Goal: Task Accomplishment & Management: Manage account settings

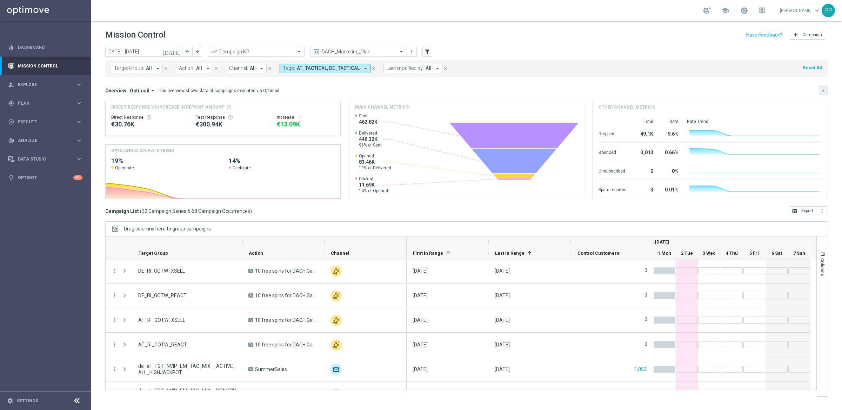
click at [823, 91] on icon "keyboard_arrow_down" at bounding box center [823, 90] width 5 height 5
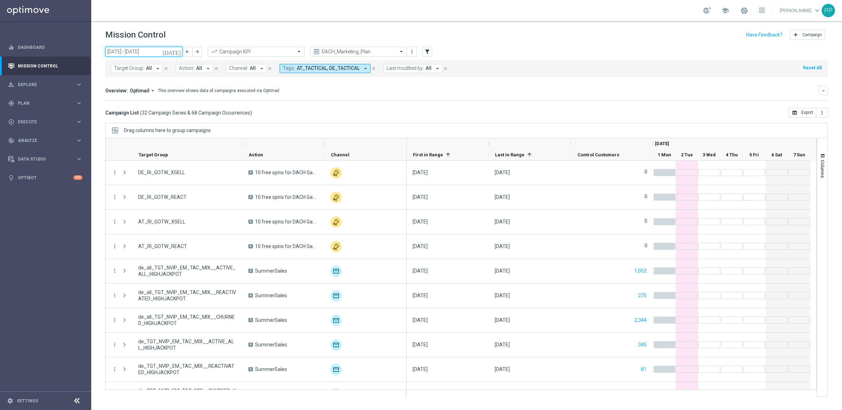
click at [138, 49] on input "01 Sep 2025 - 07 Sep 2025" at bounding box center [143, 52] width 77 height 10
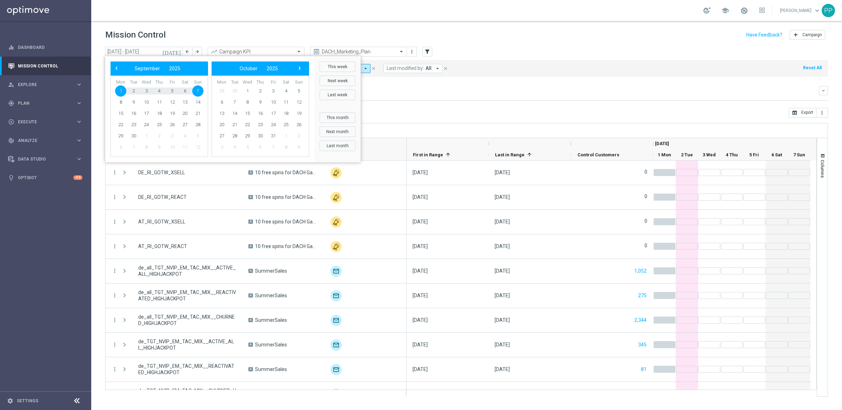
click at [117, 73] on div "‹ ​ September ​ 2025 ​ ›" at bounding box center [160, 68] width 98 height 14
click at [116, 69] on span "‹" at bounding box center [116, 68] width 9 height 9
click at [188, 136] on span "30" at bounding box center [184, 135] width 11 height 11
click at [186, 136] on span "30" at bounding box center [184, 135] width 11 height 11
type input "30 Aug 2025 - 30 Aug 2025"
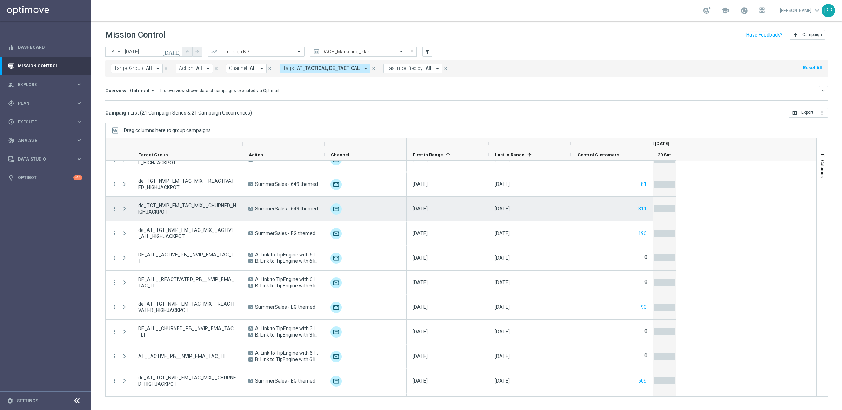
scroll to position [237, 0]
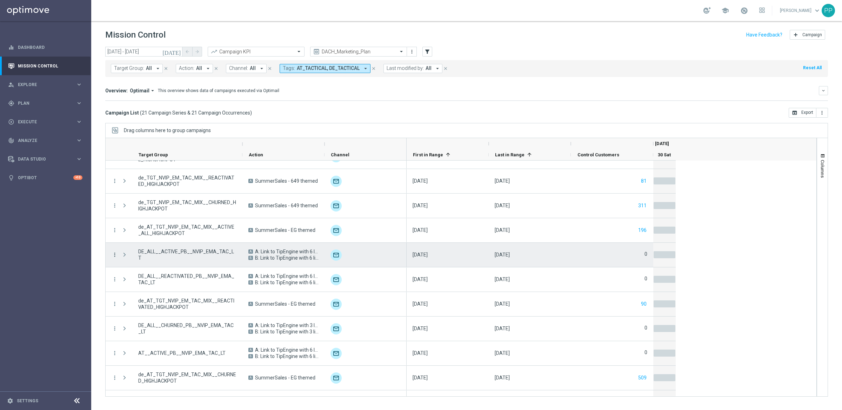
click at [114, 254] on icon "more_vert" at bounding box center [115, 254] width 6 height 6
click at [127, 278] on div "send" at bounding box center [123, 278] width 11 height 5
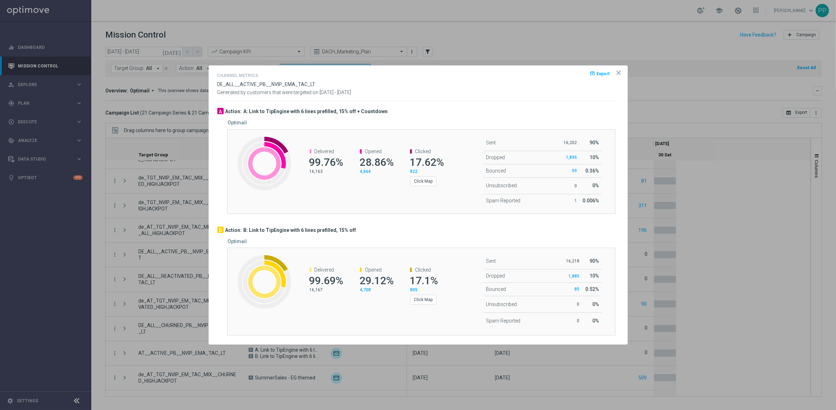
click at [619, 73] on icon "icon" at bounding box center [619, 73] width 4 height 4
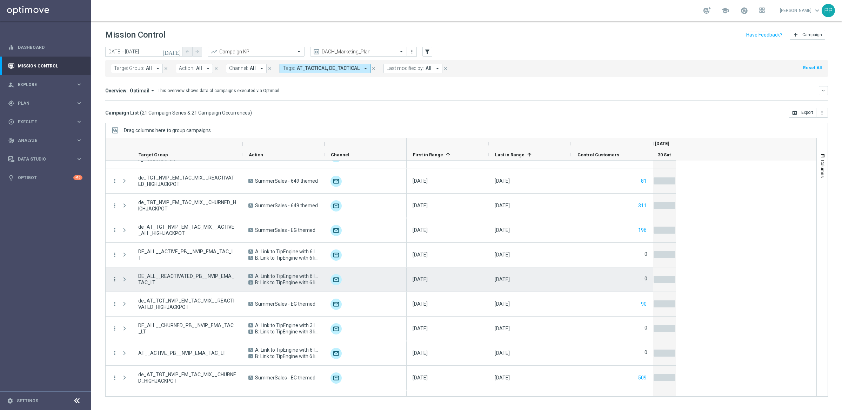
click at [117, 277] on icon "more_vert" at bounding box center [115, 279] width 6 height 6
click at [154, 301] on span "Channel Metrics" at bounding box center [144, 303] width 33 height 5
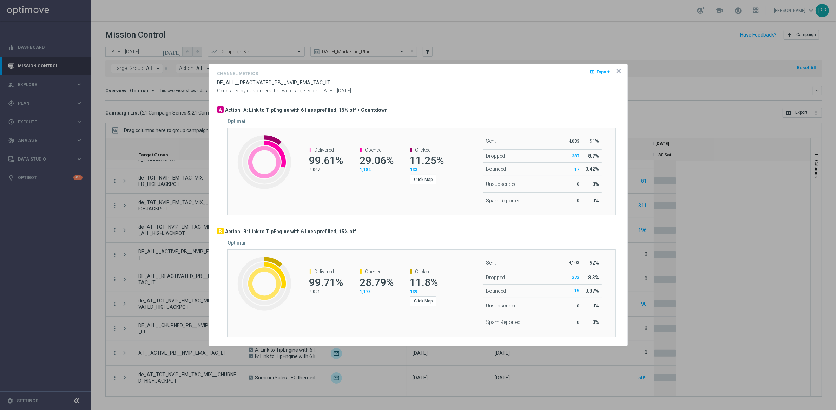
click at [619, 69] on icon "icon" at bounding box center [619, 71] width 4 height 4
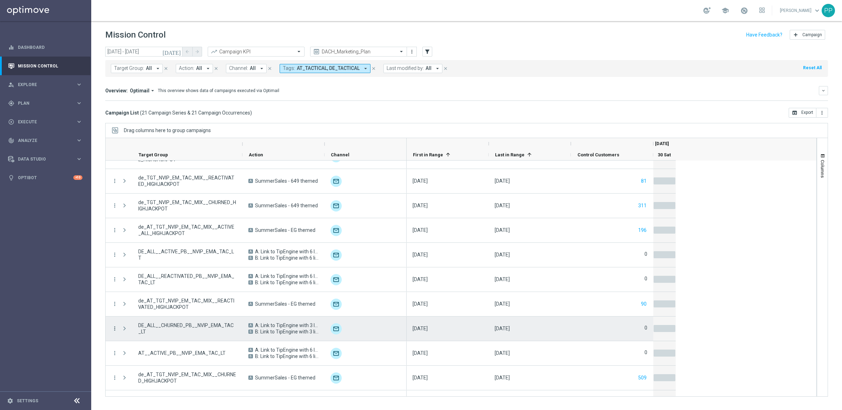
click at [114, 328] on icon "more_vert" at bounding box center [115, 328] width 6 height 6
click at [145, 267] on span "Channel Metrics" at bounding box center [144, 265] width 33 height 5
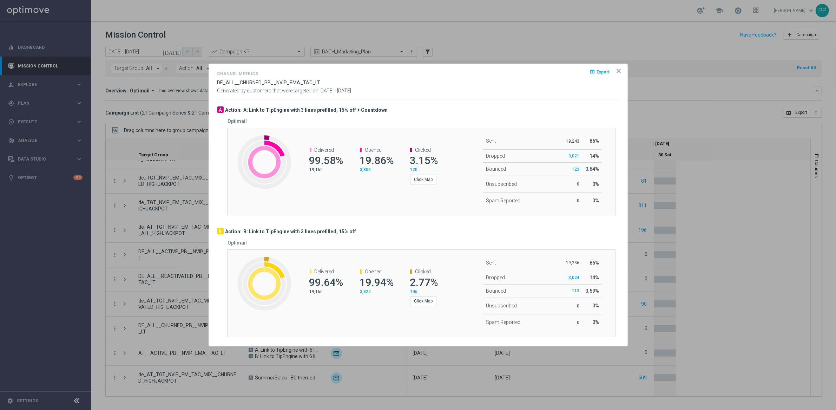
click at [618, 69] on icon "icon" at bounding box center [618, 70] width 7 height 7
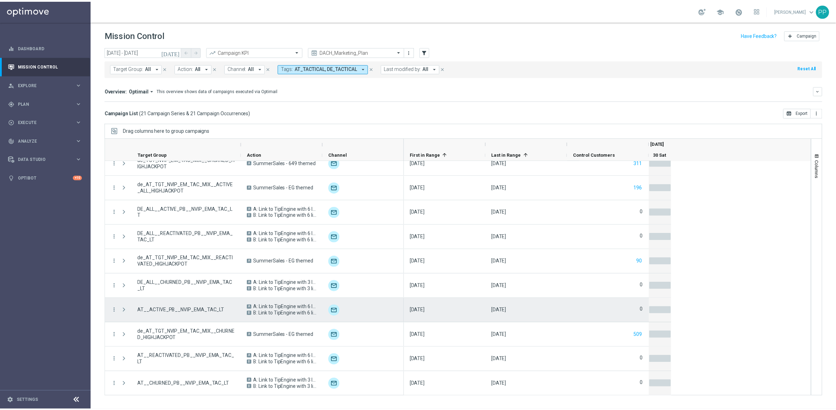
scroll to position [281, 0]
click at [116, 311] on icon "more_vert" at bounding box center [115, 309] width 6 height 6
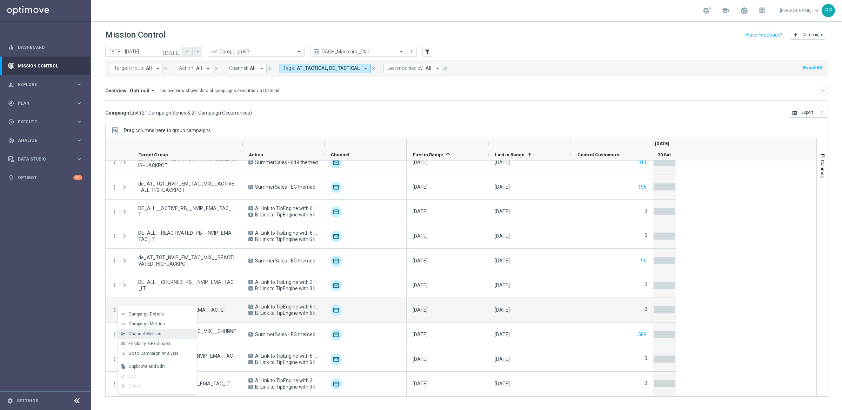
click at [129, 337] on div "send Channel Metrics" at bounding box center [157, 333] width 79 height 10
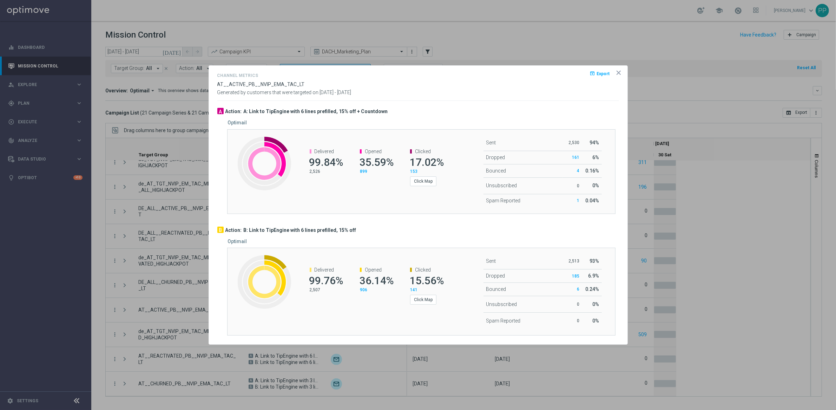
click at [618, 73] on icon "icon" at bounding box center [618, 72] width 7 height 7
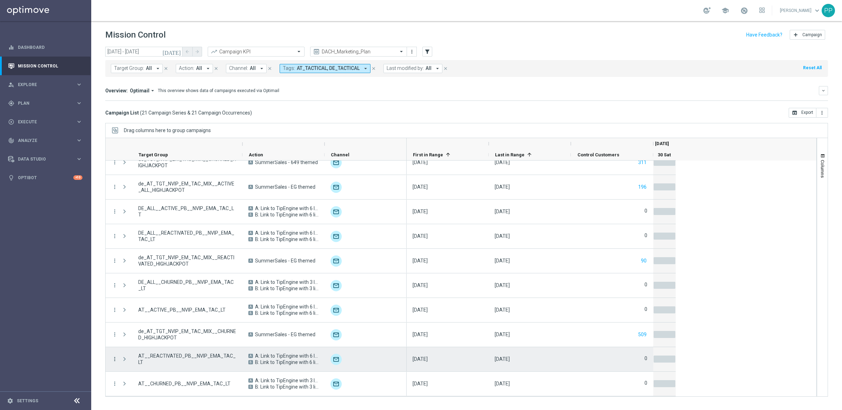
click at [113, 358] on icon "more_vert" at bounding box center [115, 359] width 6 height 6
click at [140, 296] on span "Channel Metrics" at bounding box center [144, 295] width 33 height 5
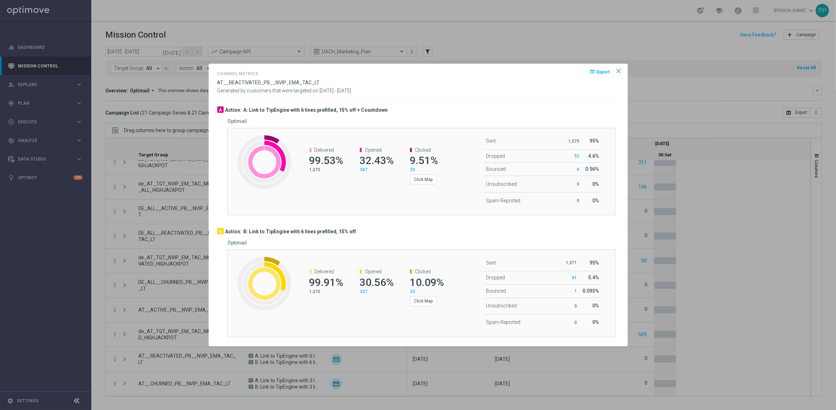
click at [616, 69] on icon "icon" at bounding box center [618, 70] width 7 height 7
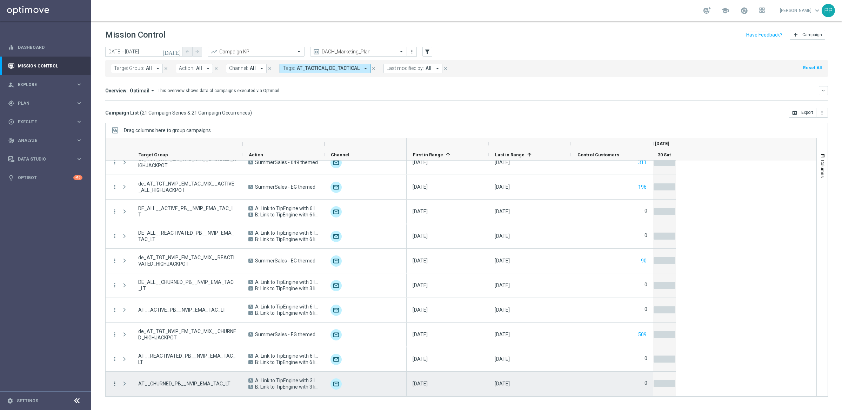
click at [112, 383] on icon "more_vert" at bounding box center [115, 383] width 6 height 6
click at [140, 319] on span "Channel Metrics" at bounding box center [144, 319] width 33 height 5
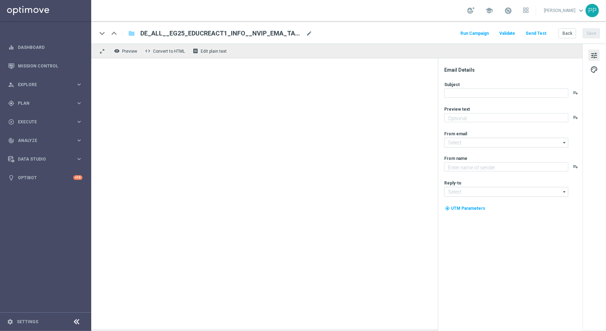
type textarea "Alle Infos zur El Gordo Weihnachtslotterie für dich"
type input "mail@crm.lottoland.com"
type textarea "Lottoland"
type input "service@lottoland.com"
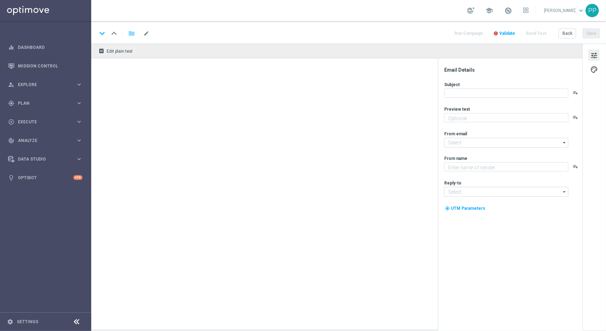
type textarea "Heute 30 % Rabatt auf dein Los"
type input "mail@crm.lottoland.com"
type textarea "Lottoland"
type input "service@lottoland.com"
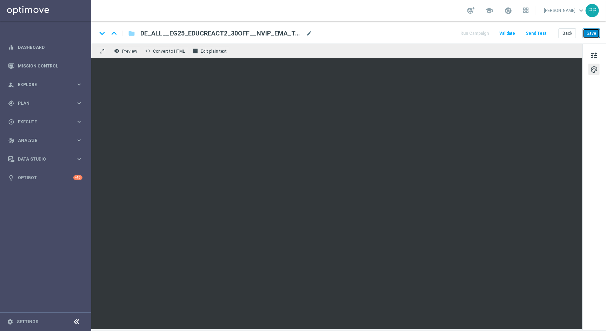
click at [589, 34] on button "Save" at bounding box center [591, 33] width 17 height 10
click at [589, 57] on button "tune" at bounding box center [594, 54] width 11 height 11
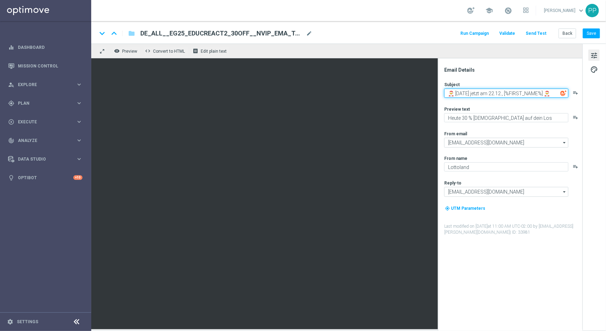
click at [559, 92] on textarea "🎅 Weihnachten jetzt am 22.12., [%FIRST_NAME%] 🎅" at bounding box center [506, 92] width 124 height 9
type textarea "🎅 Weihnachten jetzt am 22.12., [%FIRST_NAME%]"
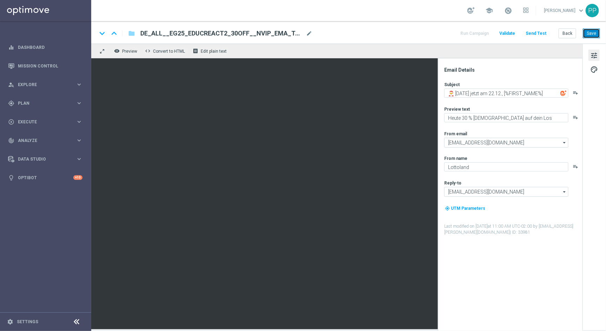
click at [587, 33] on button "Save" at bounding box center [591, 33] width 17 height 10
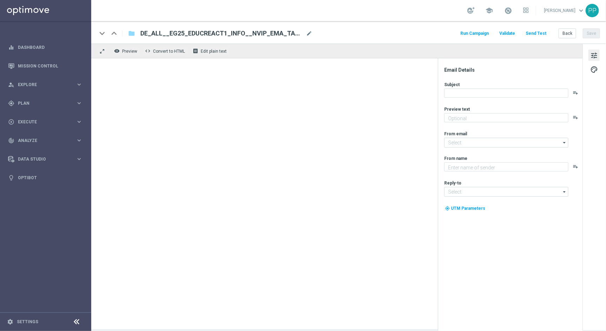
type textarea "Alle Infos zur El Gordo Weihnachtslotterie für dich"
type input "mail@crm.lottoland.com"
type textarea "Lottoland"
type input "service@lottoland.com"
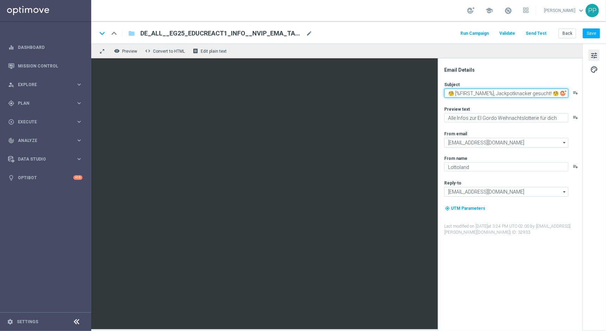
click at [555, 94] on textarea "🧐 [%FIRST_NAME%], Jackpotknacker gesucht! 🧐" at bounding box center [506, 92] width 124 height 9
type textarea "🧐 [%FIRST_NAME%], Jackpotknacker gesucht!"
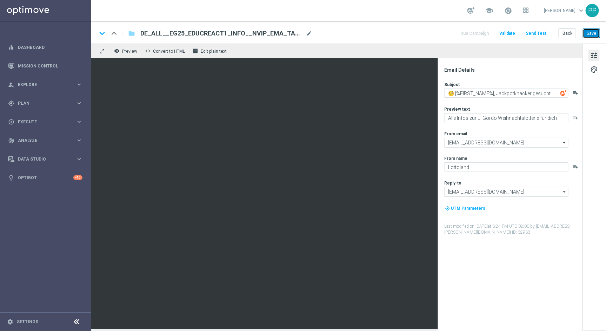
click at [589, 29] on button "Save" at bounding box center [591, 33] width 17 height 10
click at [589, 34] on button "Save" at bounding box center [591, 33] width 17 height 10
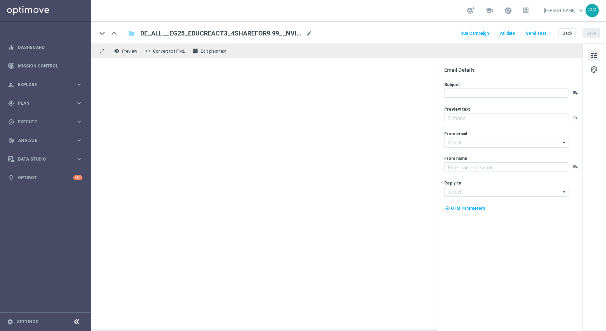
type textarea "Sichere dir 4 El Gordo Losanteile für nur 9,99 €!"
type input "[EMAIL_ADDRESS][DOMAIN_NAME]"
type textarea "Lottoland"
type input "[EMAIL_ADDRESS][DOMAIN_NAME]"
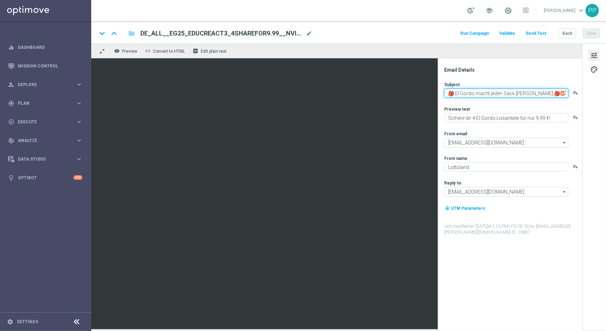
click at [530, 95] on textarea "🎒 El Gordo macht jeden Sack [PERSON_NAME] 🎒" at bounding box center [506, 92] width 124 height 9
type textarea "🎒 El Gordo macht jeden Sack voll"
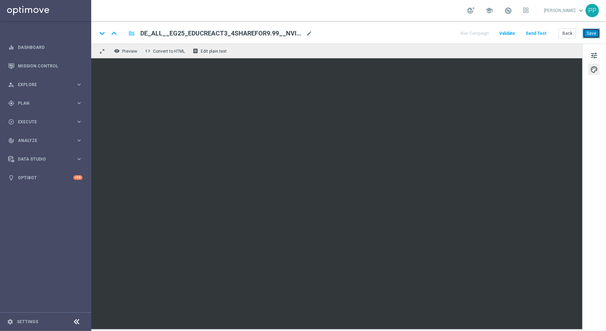
click at [585, 35] on button "Save" at bounding box center [591, 33] width 17 height 10
click at [589, 35] on button "Save" at bounding box center [591, 33] width 17 height 10
click at [593, 33] on button "Save" at bounding box center [591, 33] width 17 height 10
click at [589, 38] on button "Save" at bounding box center [591, 33] width 17 height 10
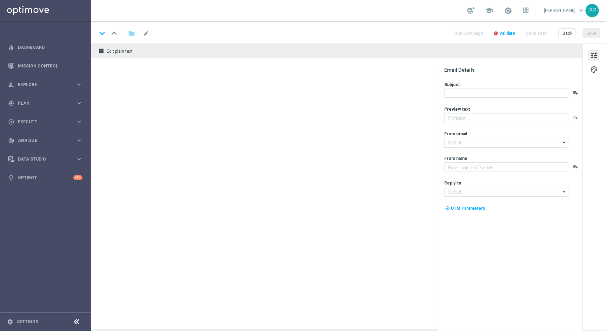
type textarea "Mit kleinem Geld zum großen Weihnachts-Gewinn"
type input "[EMAIL_ADDRESS][DOMAIN_NAME]"
type textarea "Lottoland"
type input "[EMAIL_ADDRESS][DOMAIN_NAME]"
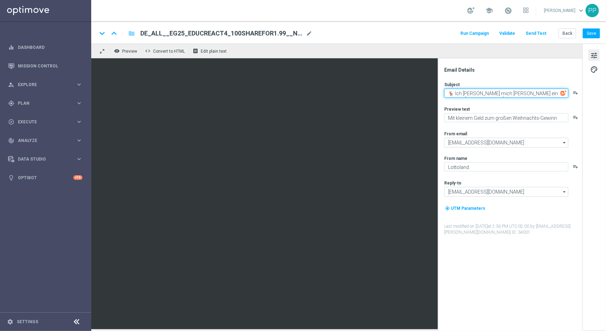
click at [560, 94] on textarea "🦌 Ich glaub mich tritt ein Rentier, [%FIRST_NAME%] 🦌" at bounding box center [506, 92] width 124 height 9
type textarea "🦌 Ich glaub mich tritt ein Rentier, [%FIRST_NAME%]"
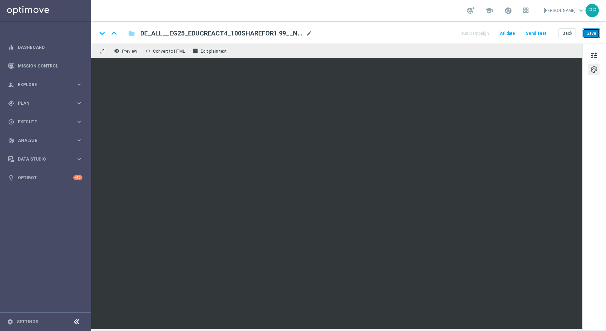
click at [588, 32] on button "Save" at bounding box center [591, 33] width 17 height 10
click at [593, 33] on button "Save" at bounding box center [591, 33] width 17 height 10
click at [594, 55] on span "tune" at bounding box center [594, 55] width 8 height 9
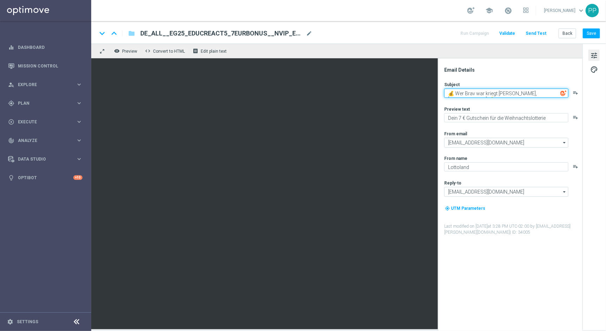
click at [556, 94] on textarea "💰 Wer Brav war kriegt [PERSON_NAME], [%FIRST_NAME%] 💰" at bounding box center [506, 92] width 124 height 9
type textarea "💰 Wer Brav war kriegt [PERSON_NAME], [%FIRST_NAME%]"
click at [591, 33] on button "Save" at bounding box center [591, 33] width 17 height 10
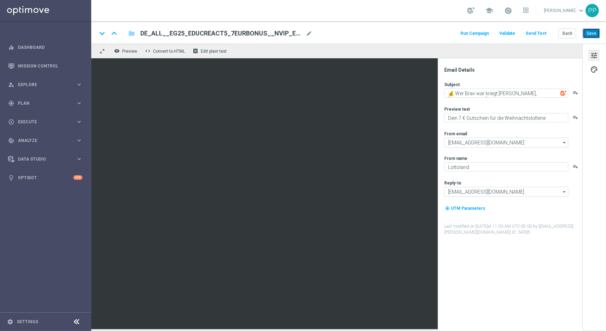
click at [586, 31] on button "Save" at bounding box center [591, 33] width 17 height 10
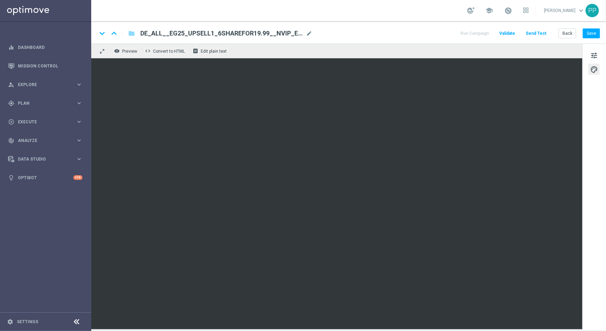
click at [587, 58] on div "tune palette" at bounding box center [595, 187] width 24 height 286
click at [591, 58] on span "tune" at bounding box center [594, 55] width 8 height 9
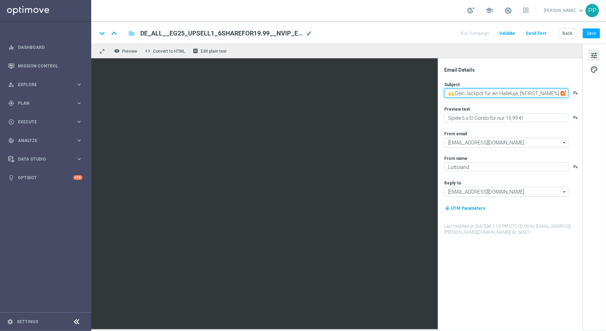
click at [560, 92] on textarea "🙌 Dein Jackpot für ein Halleluja, [%FIRST_NAME%] 🙌" at bounding box center [506, 92] width 124 height 9
type textarea "🙌 Dein Jackpot für ein Halleluja, [%FIRST_NAME%]"
click at [595, 31] on button "Save" at bounding box center [591, 33] width 17 height 10
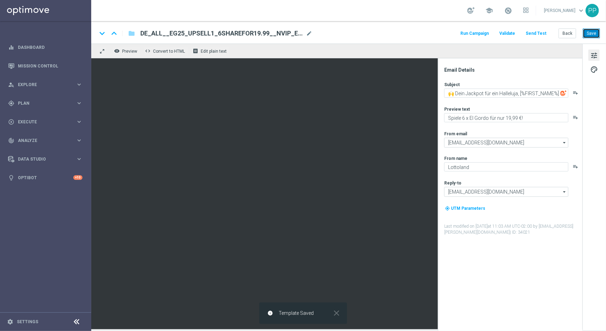
click at [592, 35] on button "Save" at bounding box center [591, 33] width 17 height 10
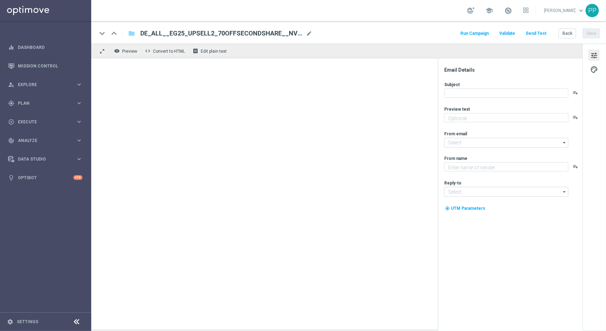
type textarea "Beschenke dich selbst mit 70 % Rabatt auf dein zweites Los"
type input "[EMAIL_ADDRESS][DOMAIN_NAME]"
type textarea "Lottoland"
type input "[EMAIL_ADDRESS][DOMAIN_NAME]"
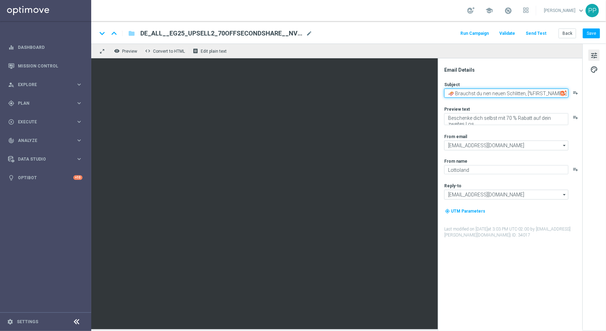
click at [557, 95] on textarea "🛷 Brauchst du nen neuen Schlitten, [%FIRST_NAME%] 🛷" at bounding box center [506, 92] width 124 height 9
type textarea "🛷 Brauchst du nen neuen Schlitten, [%FIRST_NAME%]"
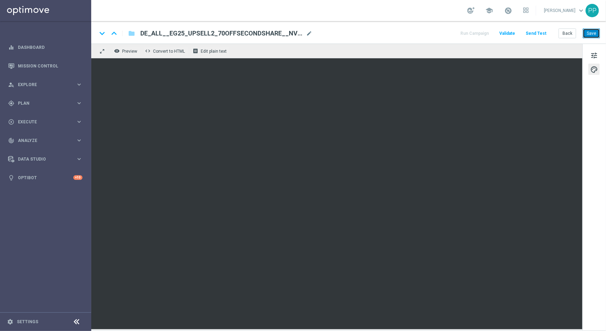
click at [593, 31] on button "Save" at bounding box center [591, 33] width 17 height 10
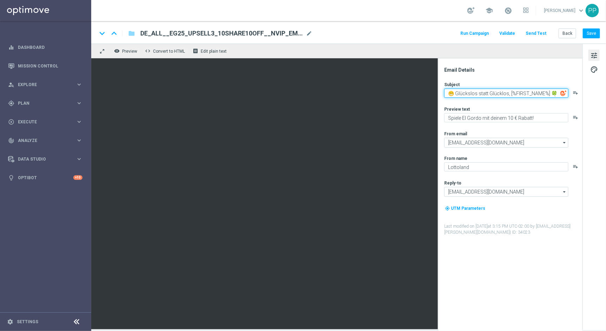
click at [558, 91] on textarea "😁 Glückslos statt Glücklos, [%FIRST_NAME%] 🍀" at bounding box center [506, 92] width 124 height 9
type textarea "😁 Glückslos statt Glücklos, [%FIRST_NAME%]"
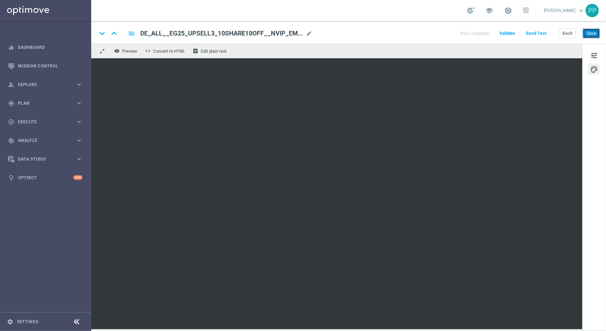
click at [589, 31] on button "Save" at bounding box center [591, 33] width 17 height 10
click at [592, 34] on button "Save" at bounding box center [591, 33] width 17 height 10
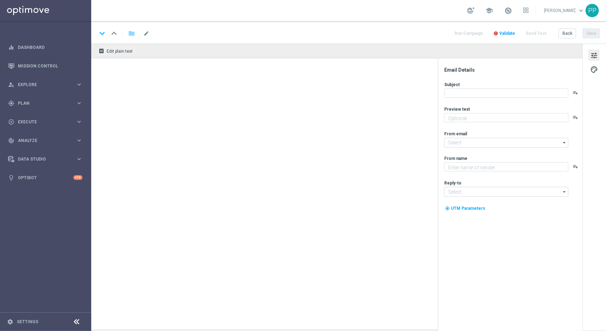
type textarea "El Gordo mit 3 € Gutschein spielen!"
type input "[EMAIL_ADDRESS][DOMAIN_NAME]"
type textarea "Lottoland"
type input "[EMAIL_ADDRESS][DOMAIN_NAME]"
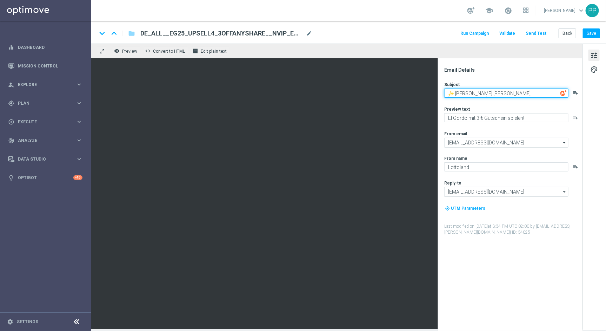
click at [536, 94] on textarea "✨ Heiliger Schein, [%FIRST_NAME%] ✨" at bounding box center [506, 92] width 124 height 9
type textarea "✨ Heiliger Schein, [%FIRST_NAME%]"
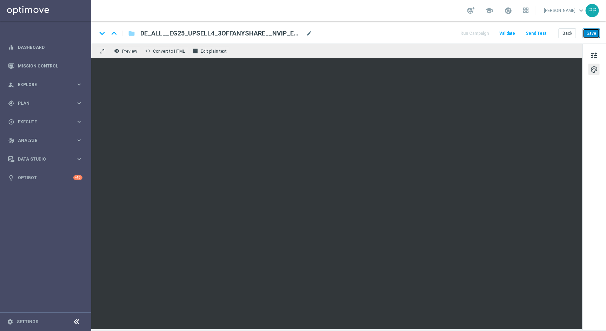
click at [591, 34] on button "Save" at bounding box center [591, 33] width 17 height 10
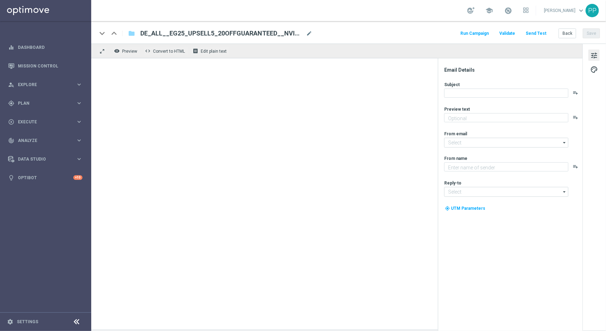
type textarea "Dein garantierter El Gordo Gewinn!"
type input "[EMAIL_ADDRESS][DOMAIN_NAME]"
type textarea "Lottoland"
type input "[EMAIL_ADDRESS][DOMAIN_NAME]"
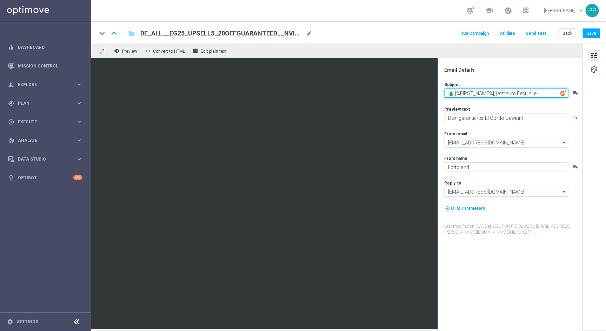
click at [547, 93] on textarea "🎄 [%FIRST_NAME%], jetzt zum Fest: Alle-Sorgen-Los 🎄" at bounding box center [506, 92] width 124 height 9
type textarea "🎄 [%FIRST_NAME%], jetzt zum Fest: Alle-Sorgen-Los"
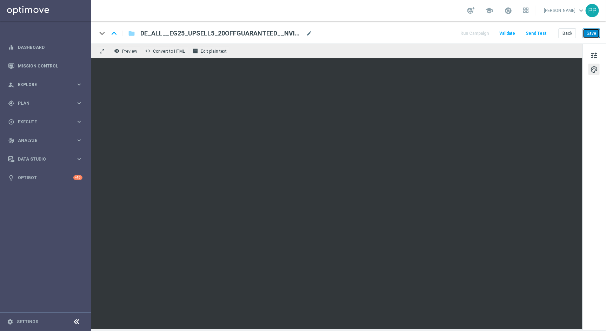
click at [592, 32] on button "Save" at bounding box center [591, 33] width 17 height 10
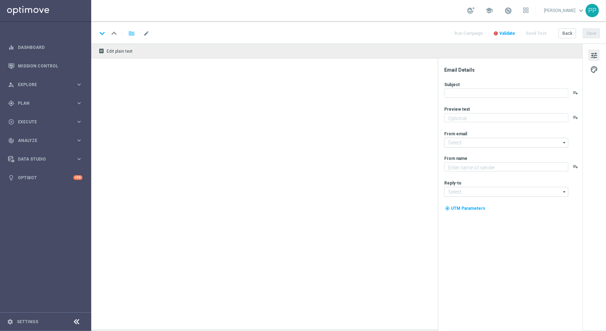
type textarea "Alle Infos zur El Gordo Weihnachtslotterie für dich"
type input "[EMAIL_ADDRESS][DOMAIN_NAME]"
type textarea "Lottoland"
type input "[EMAIL_ADDRESS][DOMAIN_NAME]"
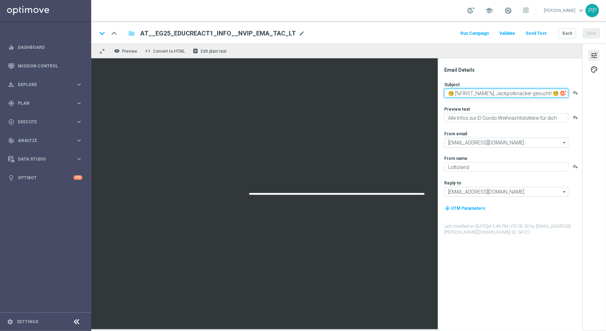
click at [557, 91] on textarea "🧐 [%FIRST_NAME%], Jackpotknacker gesucht! 🧐" at bounding box center [506, 92] width 124 height 9
type textarea "🧐 [%FIRST_NAME%], Jackpotknacker gesucht!"
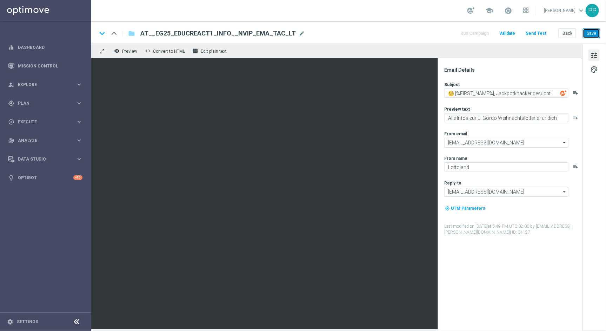
click at [595, 32] on button "Save" at bounding box center [591, 33] width 17 height 10
click at [596, 35] on button "Save" at bounding box center [591, 33] width 17 height 10
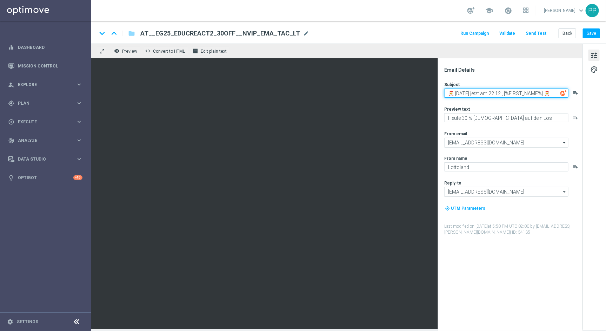
click at [558, 92] on textarea "🎅 Weihnachten jetzt am 22.12., [%FIRST_NAME%] 🎅" at bounding box center [506, 92] width 124 height 9
type textarea "🎅 Weihnachten jetzt am 22.12., [%FIRST_NAME%]"
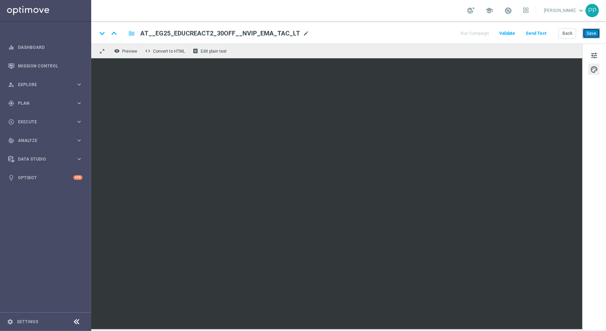
click at [593, 34] on button "Save" at bounding box center [591, 33] width 17 height 10
click at [592, 34] on button "Save" at bounding box center [591, 33] width 17 height 10
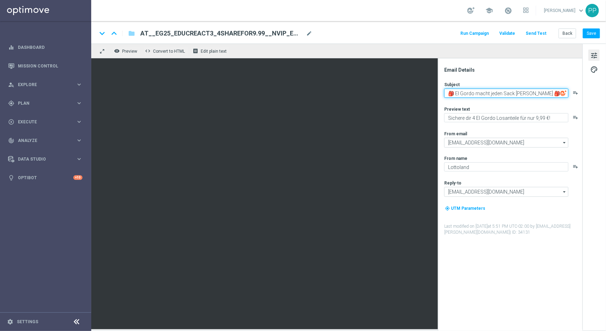
click at [533, 91] on textarea "🎒 El Gordo macht jeden Sack voll 🎒" at bounding box center [506, 92] width 124 height 9
type textarea "🎒 El Gordo macht jeden Sack voll"
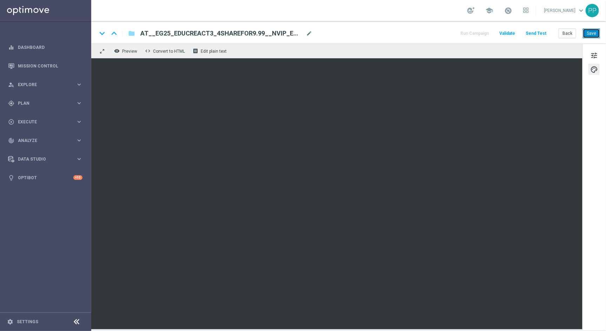
click at [589, 32] on button "Save" at bounding box center [591, 33] width 17 height 10
click at [596, 33] on button "Save" at bounding box center [591, 33] width 17 height 10
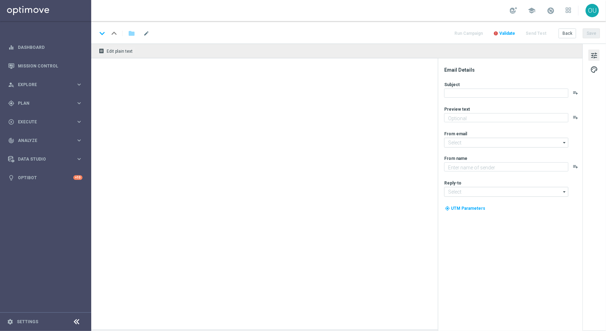
type textarea "Mit kleinem Geld zum großen Weihnachts-Gewinn"
type input "[EMAIL_ADDRESS][DOMAIN_NAME]"
type textarea "Lottoland"
type input "[EMAIL_ADDRESS][DOMAIN_NAME]"
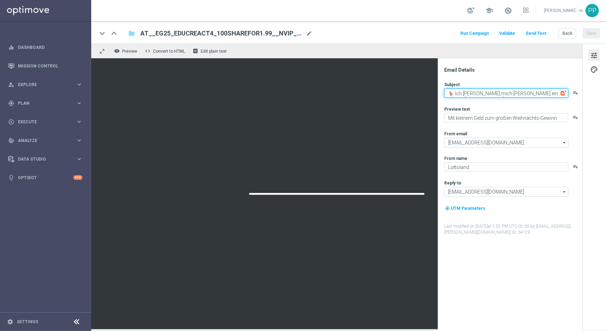
click at [560, 96] on textarea "🦌 Ich [PERSON_NAME] mich [PERSON_NAME] ein Rentier, [%FIRST_NAME%] 🦌" at bounding box center [506, 92] width 124 height 9
type textarea "🦌 Ich [PERSON_NAME] mich [PERSON_NAME] ein Rentier, [%FIRST_NAME%]"
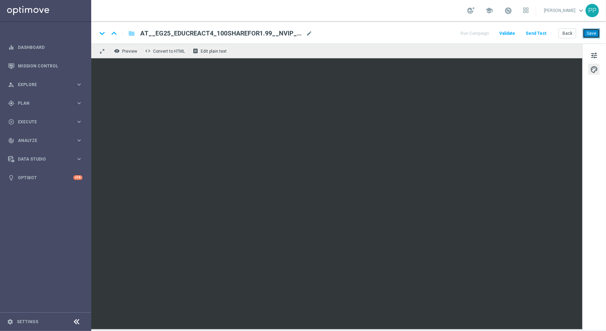
click at [592, 32] on button "Save" at bounding box center [591, 33] width 17 height 10
click at [591, 29] on button "Save" at bounding box center [591, 33] width 17 height 10
click at [593, 56] on span "tune" at bounding box center [594, 55] width 8 height 9
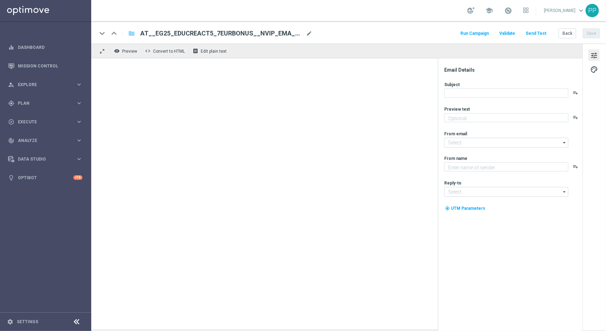
type textarea "Dein 7 € Gutschein für die Weihnachtslotterie"
type input "[EMAIL_ADDRESS][DOMAIN_NAME]"
type textarea "Lottoland"
type input "[EMAIL_ADDRESS][DOMAIN_NAME]"
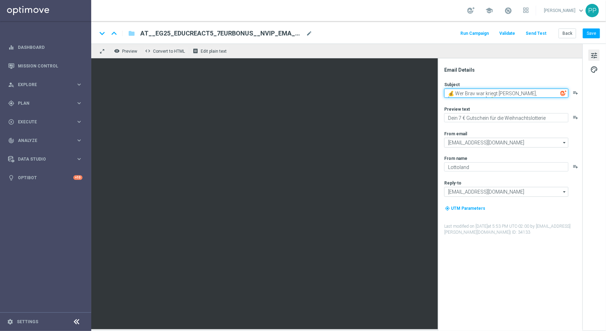
click at [557, 92] on textarea "💰 Wer Brav war kriegt Kohle, [%FIRST_NAME%] 💰" at bounding box center [506, 92] width 124 height 9
type textarea "💰 Wer Brav war kriegt Kohle, [%FIRST_NAME%]"
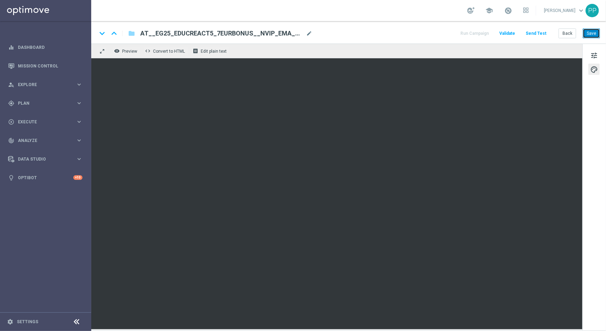
click at [596, 32] on button "Save" at bounding box center [591, 33] width 17 height 10
click at [593, 33] on button "Save" at bounding box center [591, 33] width 17 height 10
click at [594, 34] on button "Save" at bounding box center [591, 33] width 17 height 10
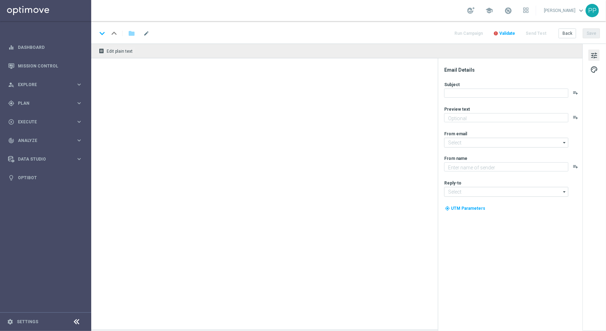
type textarea "Spiele 6 x El Gordo für nur 19,99 €!"
type input "[EMAIL_ADDRESS][DOMAIN_NAME]"
type textarea "Lottoland"
type input "[EMAIL_ADDRESS][DOMAIN_NAME]"
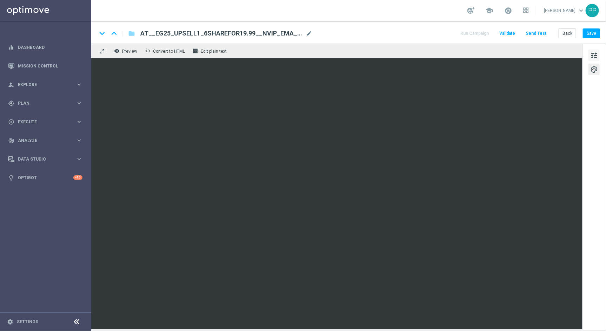
click at [595, 54] on span "tune" at bounding box center [594, 55] width 8 height 9
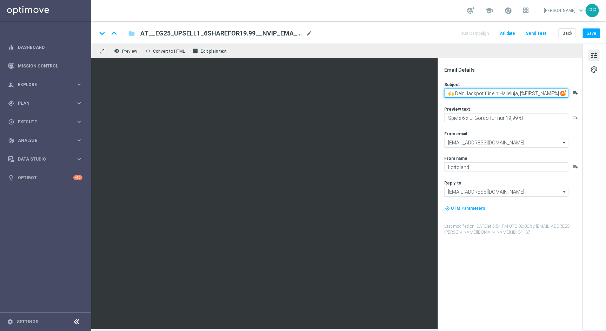
click at [559, 94] on textarea "🙌 Dein Jackpot für ein Halleluja, [%FIRST_NAME%] 🙌" at bounding box center [506, 92] width 124 height 9
type textarea "🙌 Dein Jackpot für ein Halleluja, [%FIRST_NAME%]"
click at [589, 37] on button "Save" at bounding box center [591, 33] width 17 height 10
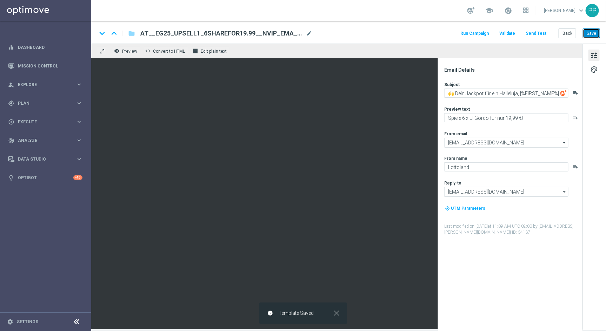
click at [590, 34] on button "Save" at bounding box center [591, 33] width 17 height 10
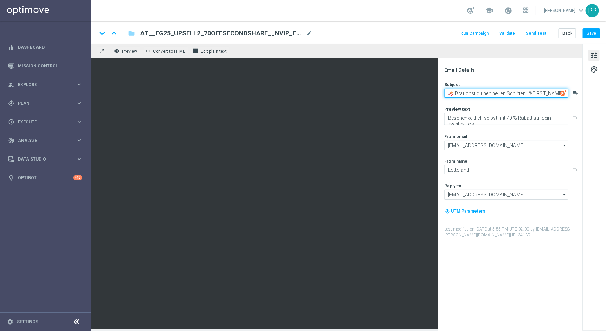
click at [559, 89] on textarea "🛷 Brauchst du nen neuen Schlitten, [%FIRST_NAME%] 🛷" at bounding box center [506, 92] width 124 height 9
type textarea "🛷 Brauchst du nen neuen Schlitten, [%FIRST_NAME%]"
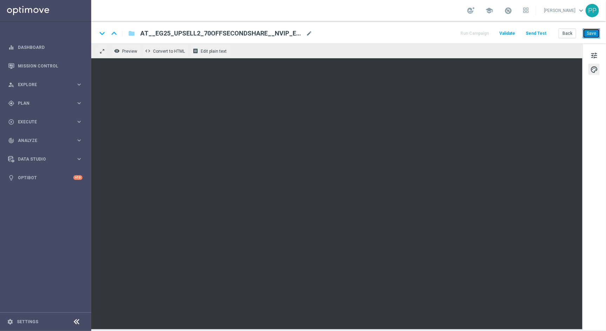
click at [590, 33] on button "Save" at bounding box center [591, 33] width 17 height 10
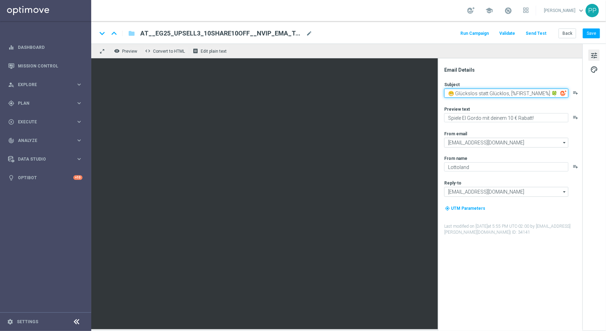
click at [554, 94] on textarea "😁 Glückslos statt Glücklos, [%FIRST_NAME%] 🍀" at bounding box center [506, 92] width 124 height 9
type textarea "😁 Glückslos statt Glücklos, [%FIRST_NAME%]"
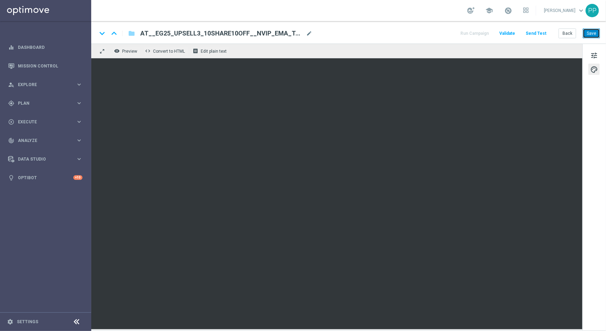
click at [589, 34] on button "Save" at bounding box center [591, 33] width 17 height 10
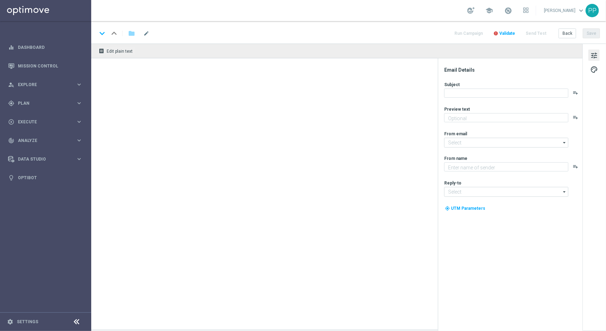
type textarea "El Gordo mit 3 € Gutschein spielen!"
type input "[EMAIL_ADDRESS][DOMAIN_NAME]"
type textarea "Lottoland"
type input "[EMAIL_ADDRESS][DOMAIN_NAME]"
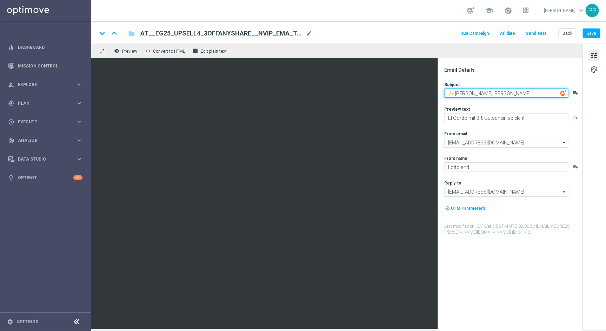
click at [537, 95] on textarea "✨ Heiliger Schein, [%FIRST_NAME%] ✨" at bounding box center [506, 92] width 124 height 9
type textarea "✨ Heiliger Schein, [%FIRST_NAME%]"
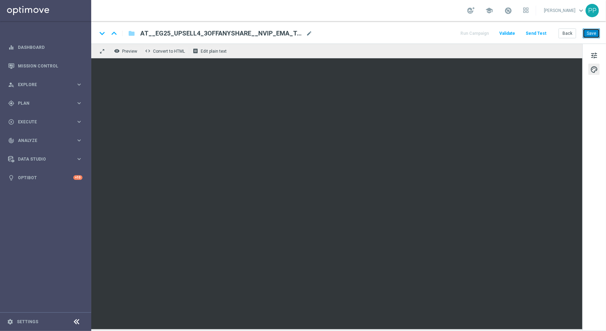
click at [589, 33] on button "Save" at bounding box center [591, 33] width 17 height 10
click at [594, 30] on button "Save" at bounding box center [591, 33] width 17 height 10
click at [592, 31] on button "Save" at bounding box center [591, 33] width 17 height 10
click at [595, 36] on button "Save" at bounding box center [591, 33] width 17 height 10
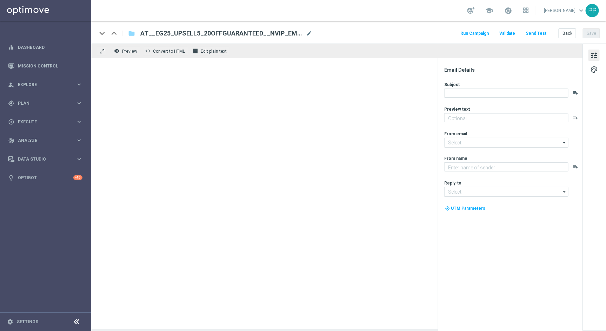
type textarea "Dein garantierter El Gordo Gewinn!"
type input "[EMAIL_ADDRESS][DOMAIN_NAME]"
type textarea "Lottoland"
type input "[EMAIL_ADDRESS][DOMAIN_NAME]"
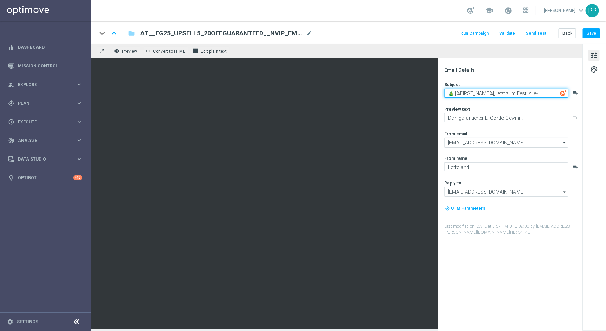
click at [558, 91] on textarea "🎄 [%FIRST_NAME%], jetzt zum Fest: Alle-[PERSON_NAME]-Los 🎄" at bounding box center [506, 92] width 124 height 9
type textarea "🎄 [%FIRST_NAME%], jetzt zum Fest: Alle-[PERSON_NAME]-Los"
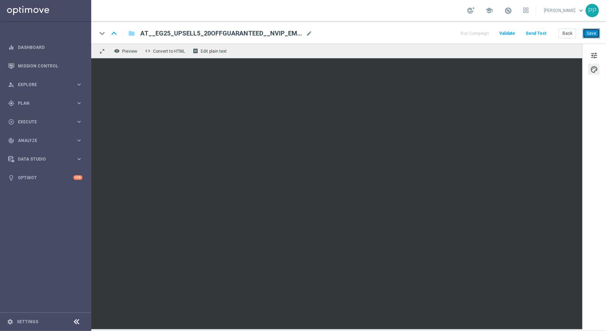
click at [591, 34] on button "Save" at bounding box center [591, 33] width 17 height 10
click at [600, 33] on button "Save" at bounding box center [591, 33] width 17 height 10
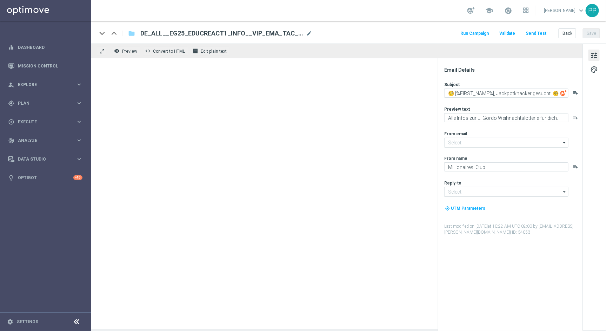
type input "[EMAIL_ADDRESS][DOMAIN_NAME]"
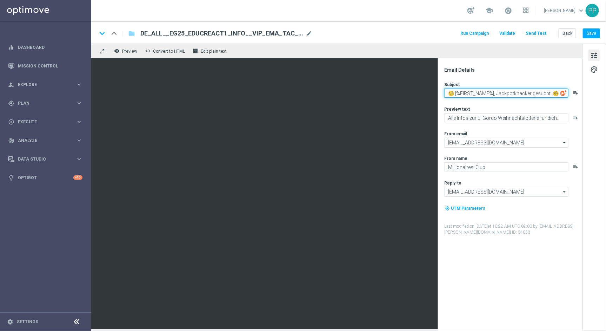
click at [556, 92] on textarea "🧐 [%FIRST_NAME%], Jackpotknacker gesucht! 🧐" at bounding box center [506, 92] width 124 height 9
type textarea "🧐 [%FIRST_NAME%], Jackpotknacker gesucht!"
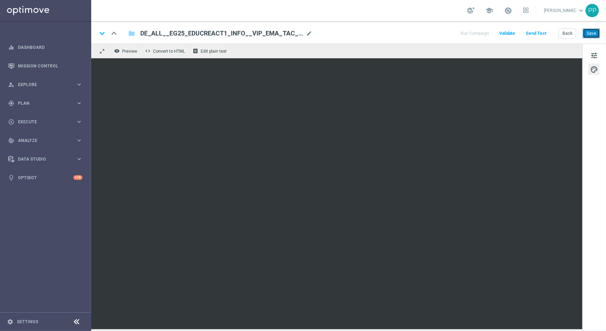
click at [589, 34] on button "Save" at bounding box center [591, 33] width 17 height 10
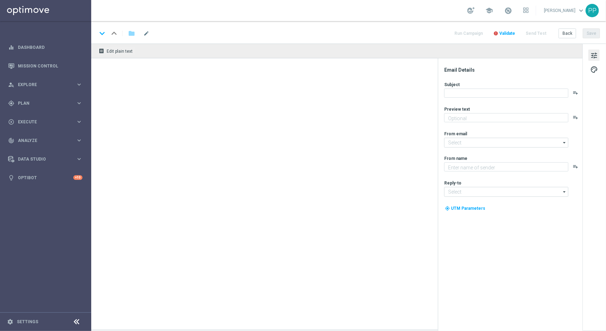
type textarea "Heute 30 % [DEMOGRAPHIC_DATA] auf dein Los"
type input "[EMAIL_ADDRESS][DOMAIN_NAME]"
type textarea "Millionaires' Club"
type input "[EMAIL_ADDRESS][DOMAIN_NAME]"
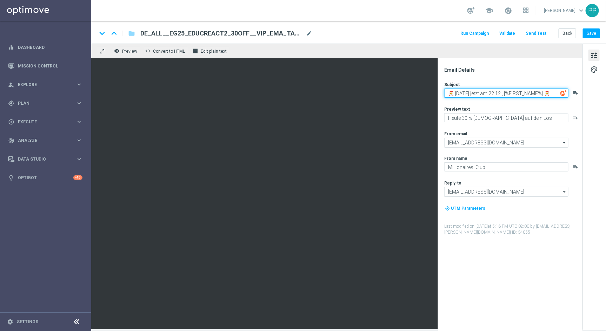
click at [556, 94] on textarea "🎅 Weihnachten jetzt am 22.12., [%FIRST_NAME%] 🎅" at bounding box center [506, 92] width 124 height 9
type textarea "🎅 Weihnachten jetzt am 22.12., [%FIRST_NAME%]"
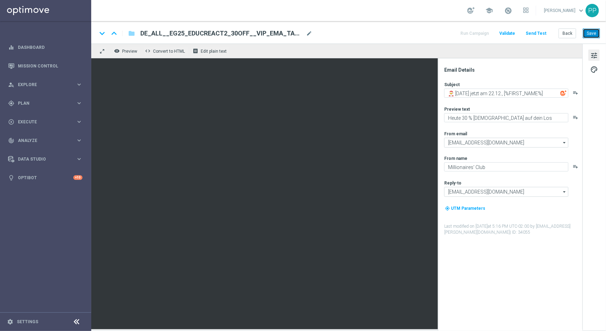
click at [588, 33] on button "Save" at bounding box center [591, 33] width 17 height 10
click at [539, 33] on button "Send Test" at bounding box center [536, 33] width 23 height 9
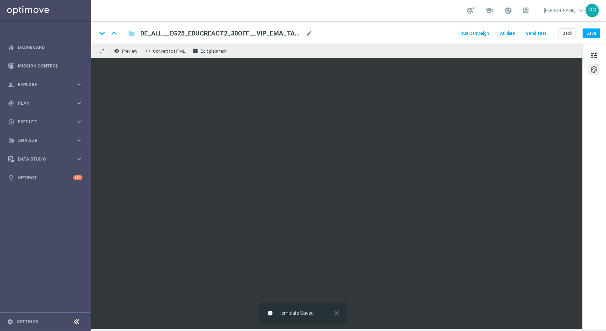
click at [545, 29] on button "Send Test" at bounding box center [536, 33] width 23 height 9
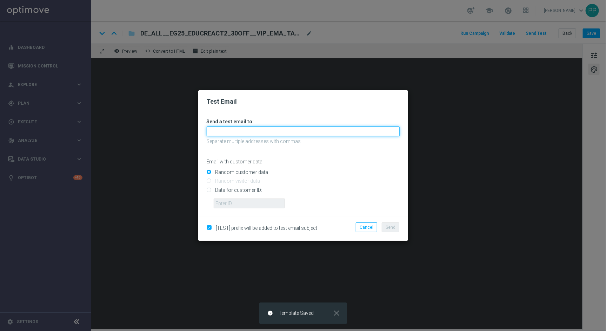
click at [287, 131] on input "text" at bounding box center [303, 131] width 193 height 10
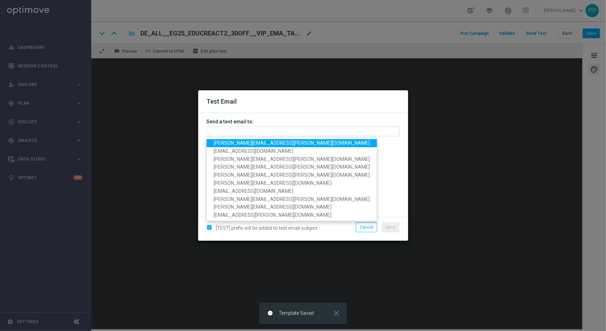
click at [247, 144] on span "palma.prieto@lottoland.com" at bounding box center [292, 143] width 156 height 6
type input "palma.prieto@lottoland.com"
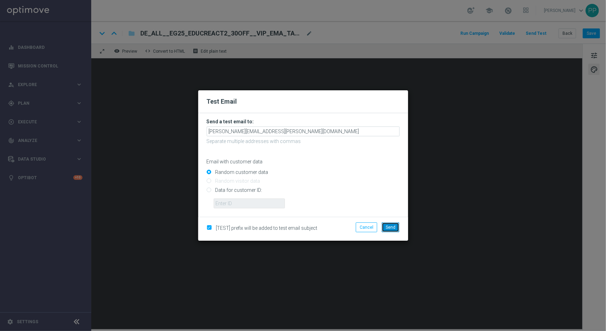
click at [392, 224] on button "Send" at bounding box center [391, 227] width 18 height 10
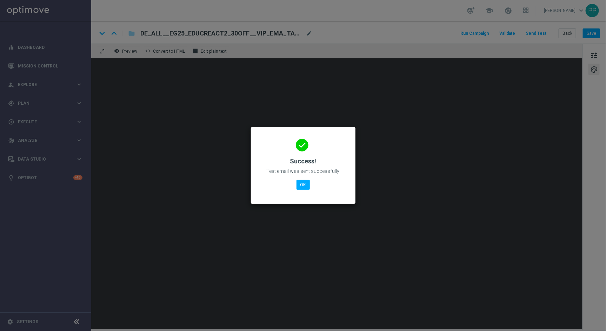
click at [305, 190] on div "done Success! Test email was sent successfully OK" at bounding box center [303, 164] width 88 height 61
click at [305, 184] on button "OK" at bounding box center [303, 185] width 13 height 10
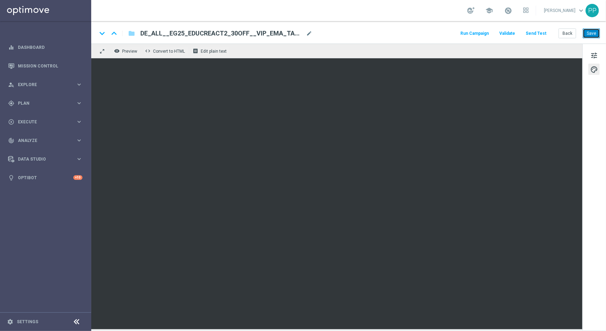
click at [597, 34] on button "Save" at bounding box center [591, 33] width 17 height 10
click at [596, 57] on span "tune" at bounding box center [594, 55] width 8 height 9
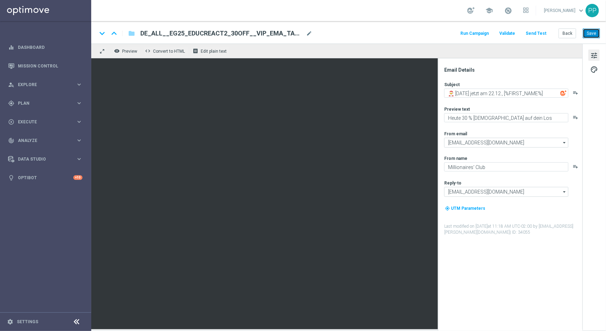
click at [595, 36] on button "Save" at bounding box center [591, 33] width 17 height 10
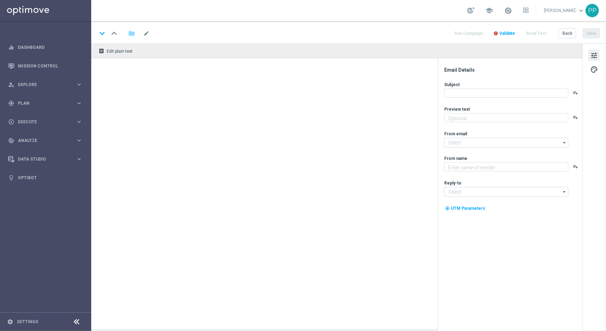
type textarea "So einfach geht's: Dein GRATISLOS für El Gordo"
type input "[EMAIL_ADDRESS][DOMAIN_NAME]"
type textarea "Millionaires' Club"
type input "[EMAIL_ADDRESS][DOMAIN_NAME]"
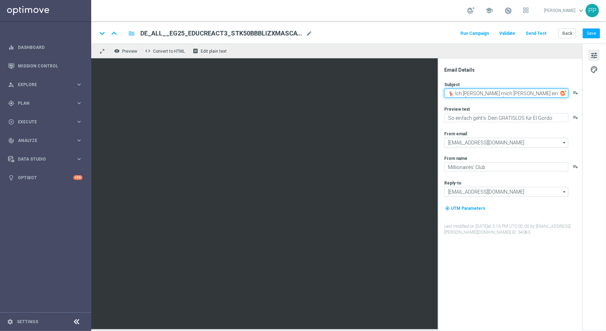
click at [560, 92] on textarea "🦌 Ich glaub mich tritt ein Rentier, [%FIRST_NAME%] 🦌" at bounding box center [506, 92] width 124 height 9
type textarea "🦌 Ich glaub mich tritt ein Rentier, [%FIRST_NAME%]"
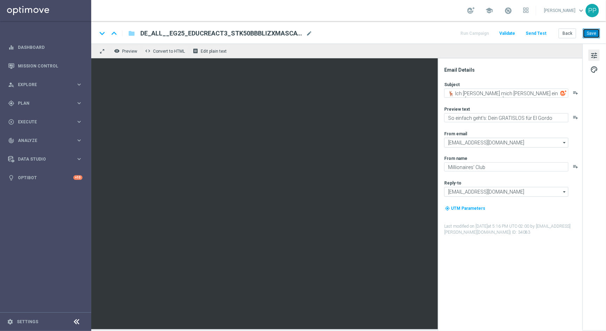
click at [594, 34] on button "Save" at bounding box center [591, 33] width 17 height 10
click at [587, 35] on button "Save" at bounding box center [591, 33] width 17 height 10
click at [594, 33] on button "Save" at bounding box center [591, 33] width 17 height 10
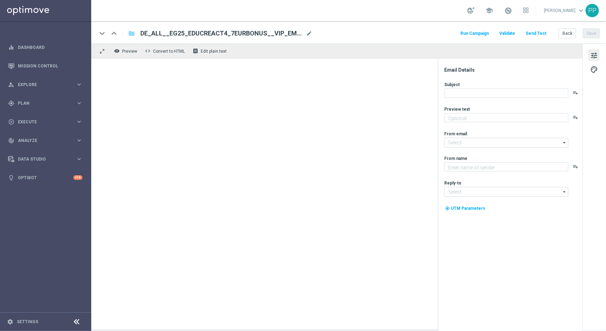
type textarea "Dein 7 € Gutschein für die Weihnachtslotterie"
type input "[EMAIL_ADDRESS][DOMAIN_NAME]"
type textarea "Millionaires' Club"
type input "[EMAIL_ADDRESS][DOMAIN_NAME]"
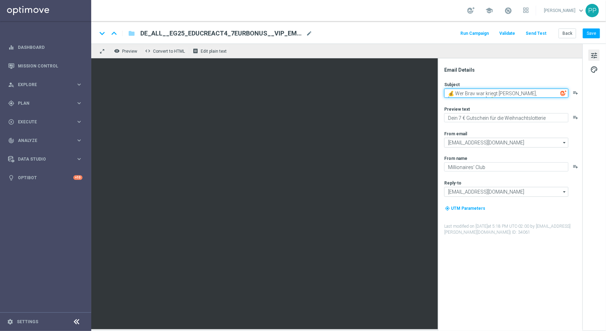
click at [556, 94] on textarea "💰 Wer Brav war kriegt [PERSON_NAME], [%FIRST_NAME%] 💰" at bounding box center [506, 92] width 124 height 9
type textarea "💰 Wer Brav war kriegt [PERSON_NAME], [%FIRST_NAME%]"
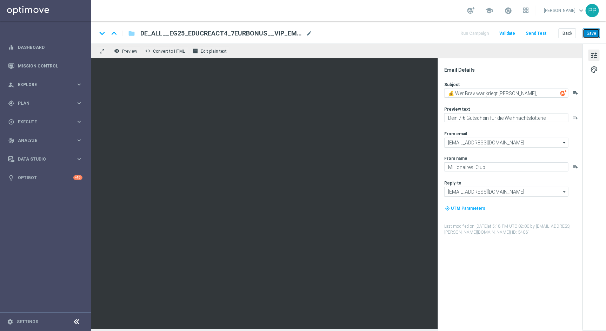
click at [590, 32] on button "Save" at bounding box center [591, 33] width 17 height 10
click at [590, 34] on button "Save" at bounding box center [591, 33] width 17 height 10
click at [587, 33] on button "Save" at bounding box center [591, 33] width 17 height 10
click at [588, 31] on button "Save" at bounding box center [591, 33] width 17 height 10
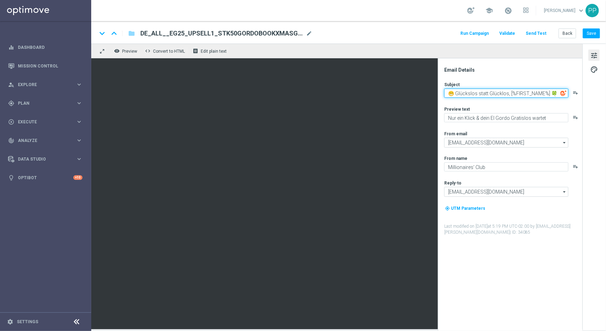
click at [553, 95] on textarea "😁 Glückslos statt Glücklos, [%FIRST_NAME%] 🍀" at bounding box center [506, 92] width 124 height 9
type textarea "😁 Glückslos statt Glücklos, [%FIRST_NAME%]"
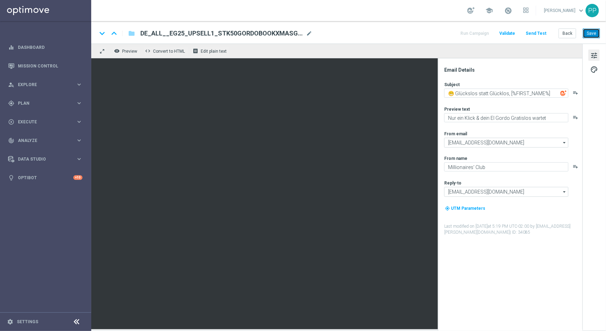
click at [590, 34] on button "Save" at bounding box center [591, 33] width 17 height 10
click at [589, 34] on button "Save" at bounding box center [591, 33] width 17 height 10
click at [585, 35] on button "Save" at bounding box center [591, 33] width 17 height 10
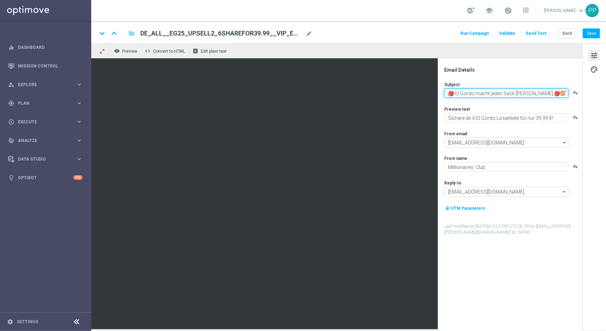
click at [536, 92] on textarea "🎒 El Gordo macht jeden Sack [PERSON_NAME] 🎒" at bounding box center [506, 92] width 124 height 9
type textarea "🎒 El Gordo macht jeden Sack [PERSON_NAME]"
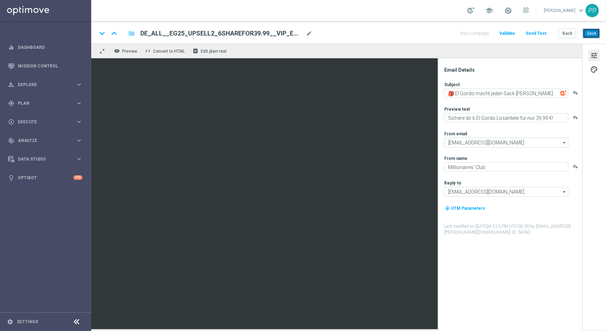
click at [592, 35] on button "Save" at bounding box center [591, 33] width 17 height 10
click at [595, 34] on button "Save" at bounding box center [591, 33] width 17 height 10
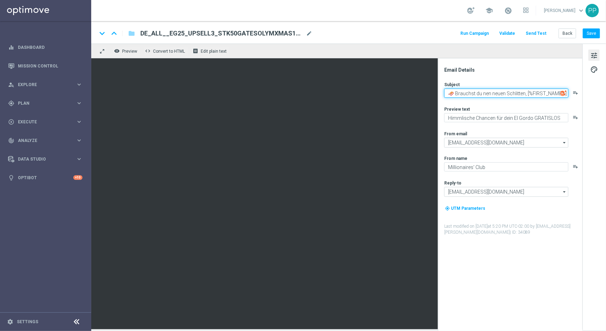
click at [553, 91] on textarea "🛷 Brauchst du nen neuen Schlitten, [%FIRST_NAME%] 🛷" at bounding box center [506, 92] width 124 height 9
type textarea "🛷 Brauchst du nen neuen Schlitten, [%FIRST_NAME%]"
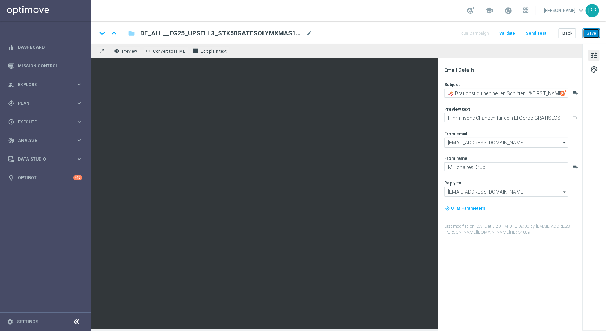
click at [590, 30] on button "Save" at bounding box center [591, 33] width 17 height 10
click at [588, 35] on button "Save" at bounding box center [591, 33] width 17 height 10
click at [595, 33] on button "Save" at bounding box center [591, 33] width 17 height 10
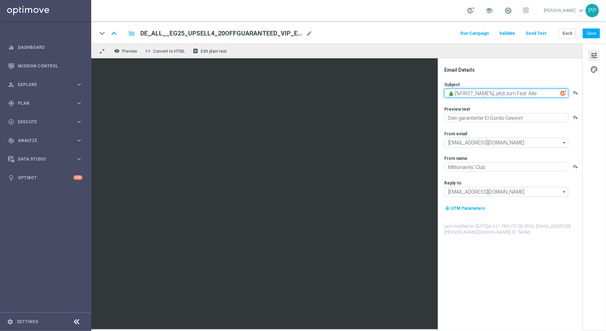
click at [556, 93] on textarea "🎄 [%FIRST_NAME%], jetzt zum Fest: Alle-Sorgen-Los 🎄" at bounding box center [506, 92] width 124 height 9
type textarea "🎄 [%FIRST_NAME%], jetzt zum Fest: Alle-Sorgen-Los"
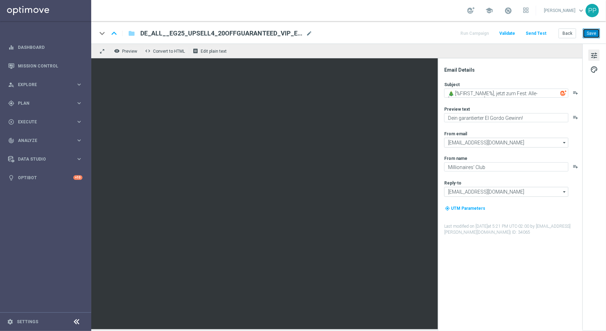
click at [585, 33] on button "Save" at bounding box center [591, 33] width 17 height 10
click at [593, 35] on button "Save" at bounding box center [591, 33] width 17 height 10
click at [591, 28] on button "Save" at bounding box center [591, 33] width 17 height 10
click at [594, 31] on button "Save" at bounding box center [591, 33] width 17 height 10
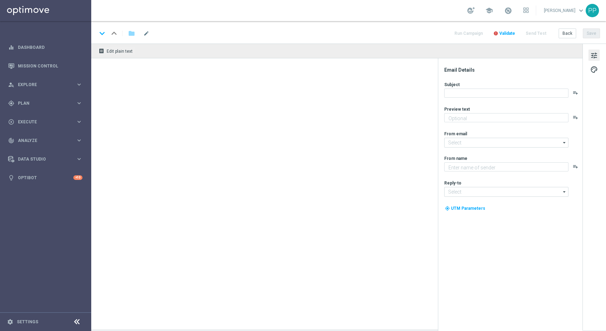
type textarea "Alle Infos zur El Gordo Weihnachtslotterie für dich."
type input "[EMAIL_ADDRESS][DOMAIN_NAME]"
type textarea "Millionaires' Club"
type input "[EMAIL_ADDRESS][DOMAIN_NAME]"
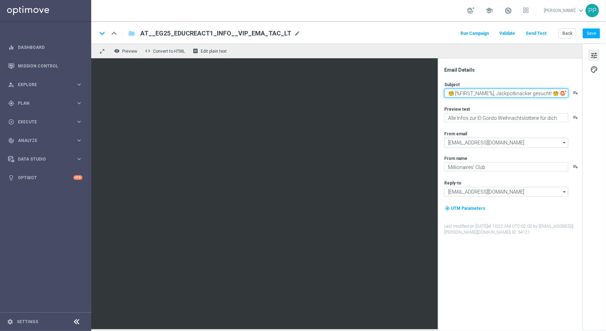
click at [556, 97] on textarea "🧐 [%FIRST_NAME%], Jackpotknacker gesucht! 🧐" at bounding box center [506, 92] width 124 height 9
type textarea "🧐 [%FIRST_NAME%], Jackpotknacker gesucht!"
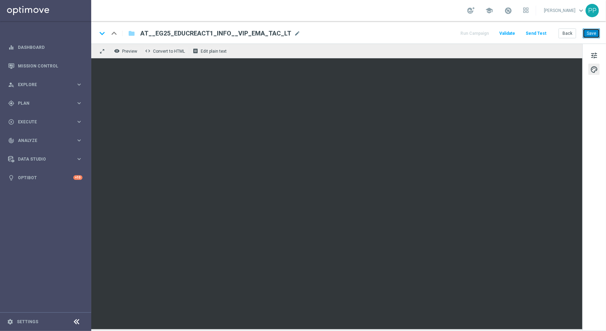
click at [592, 31] on button "Save" at bounding box center [591, 33] width 17 height 10
click at [591, 34] on button "Save" at bounding box center [591, 33] width 17 height 10
click at [590, 34] on button "Save" at bounding box center [591, 33] width 17 height 10
click at [598, 35] on button "Save" at bounding box center [591, 33] width 17 height 10
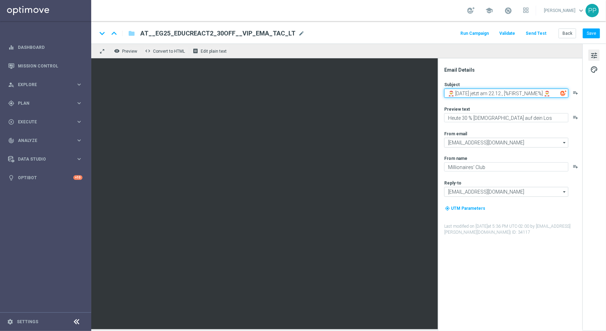
click at [554, 95] on textarea "🎅 [DATE] jetzt am 22.12., [%FIRST_NAME%] 🎅" at bounding box center [506, 92] width 124 height 9
type textarea "🎅 [DATE] jetzt am 22.12., [%FIRST_NAME%]"
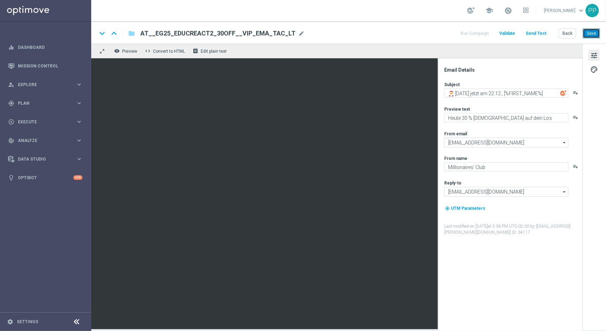
click at [594, 34] on button "Save" at bounding box center [591, 33] width 17 height 10
click at [592, 34] on button "Save" at bounding box center [591, 33] width 17 height 10
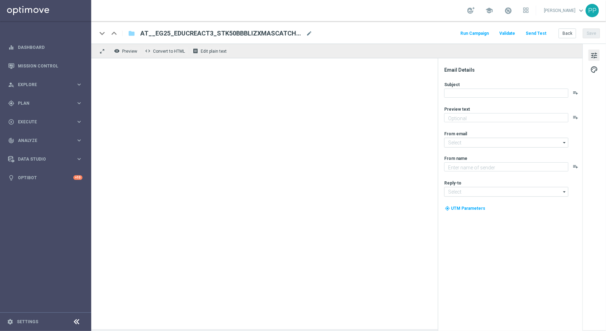
type textarea "So einfach geht's: Dein GRATISLOS für El Gordo"
type input "[EMAIL_ADDRESS][DOMAIN_NAME]"
type textarea "Millionaires' Club"
type input "[EMAIL_ADDRESS][DOMAIN_NAME]"
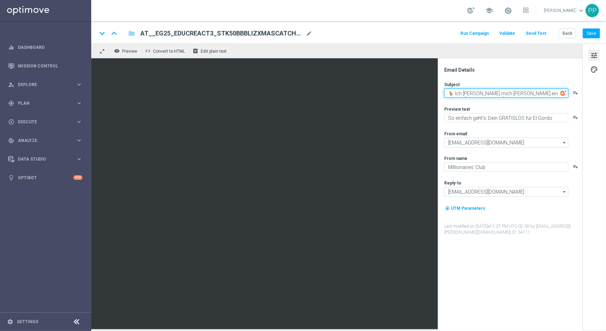
click at [552, 91] on textarea "🦌 Ich [PERSON_NAME] mich [PERSON_NAME] ein Rentier, [%FIRST_NAME%] 🦌" at bounding box center [506, 92] width 124 height 9
type textarea "🦌 Ich glaub mich tritt ein Rentier, [%FIRST_NAME%]"
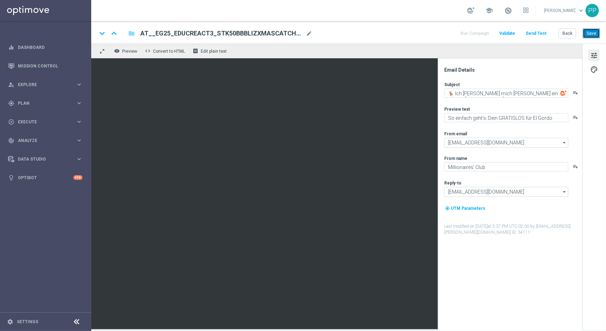
click at [594, 32] on button "Save" at bounding box center [591, 33] width 17 height 10
click at [591, 32] on button "Save" at bounding box center [591, 33] width 17 height 10
click at [592, 34] on button "Save" at bounding box center [591, 33] width 17 height 10
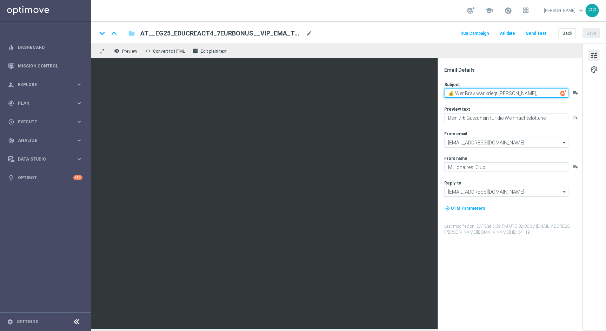
click at [557, 95] on textarea "💰 Wer Brav war kriegt Kohle, [%FIRST_NAME%] 💰" at bounding box center [506, 92] width 124 height 9
type textarea "💰 Wer Brav war kriegt Kohle, [%FIRST_NAME%]"
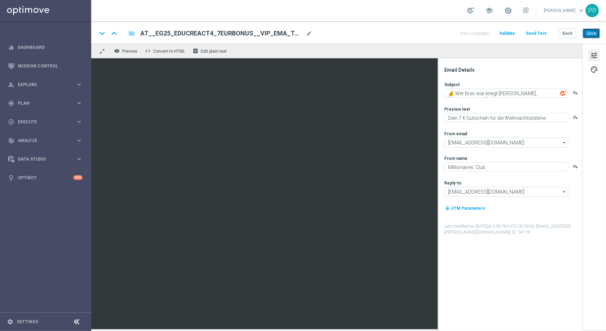
click at [590, 33] on button "Save" at bounding box center [591, 33] width 17 height 10
click at [592, 33] on button "Save" at bounding box center [591, 33] width 17 height 10
click at [596, 33] on button "Save" at bounding box center [591, 33] width 17 height 10
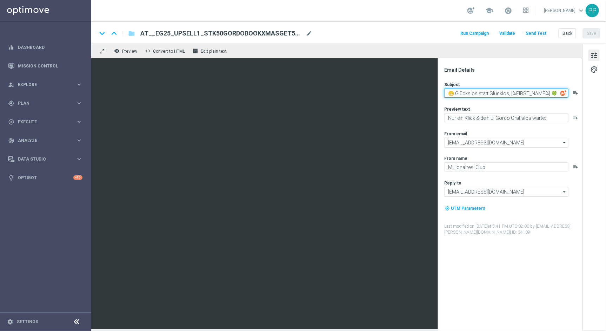
click at [551, 92] on textarea "😁 Glückslos statt Glücklos, [%FIRST_NAME%] 🍀" at bounding box center [506, 92] width 124 height 9
type textarea "😁 Glückslos statt Glücklos, [%FIRST_NAME%]"
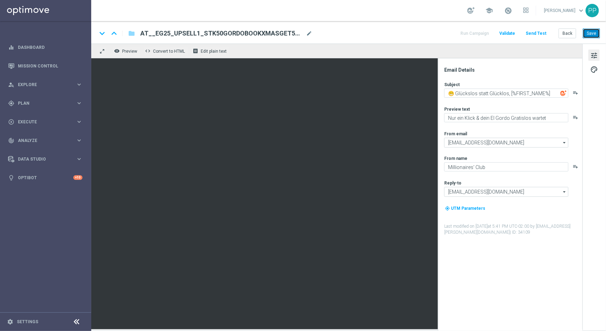
click at [591, 30] on button "Save" at bounding box center [591, 33] width 17 height 10
click at [591, 34] on button "Save" at bounding box center [591, 33] width 17 height 10
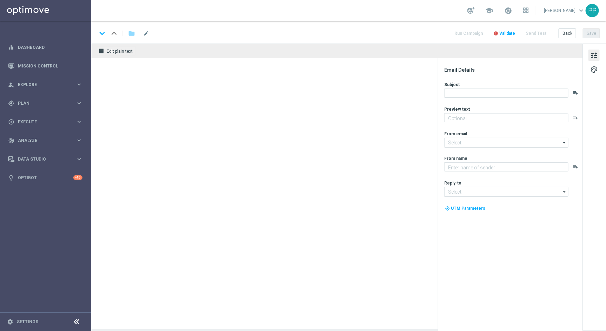
type textarea "Sichere dir 6 El Gordo Losanteile für nur 39,99 €!"
type input "[EMAIL_ADDRESS][DOMAIN_NAME]"
type textarea "Millionaires' Club"
type input "[EMAIL_ADDRESS][DOMAIN_NAME]"
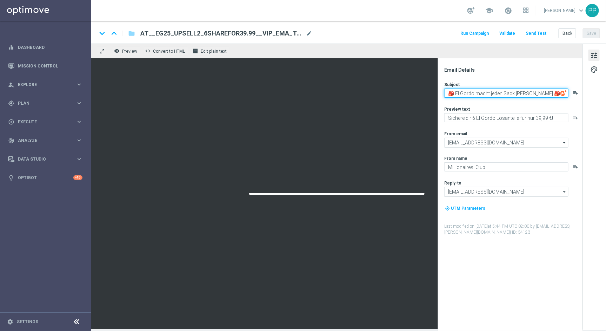
click at [529, 92] on textarea "🎒 El Gordo macht jeden Sack [PERSON_NAME] 🎒" at bounding box center [506, 92] width 124 height 9
type textarea "🎒 El Gordo macht jeden Sack voll"
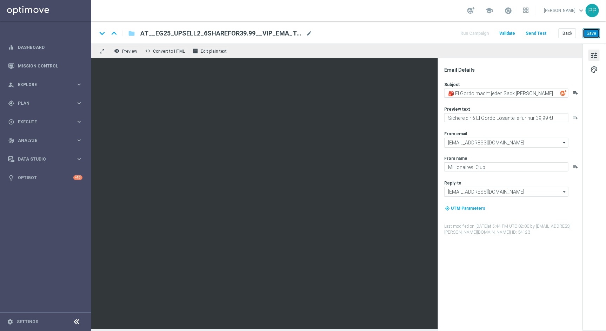
click at [595, 33] on button "Save" at bounding box center [591, 33] width 17 height 10
click at [591, 33] on button "Save" at bounding box center [591, 33] width 17 height 10
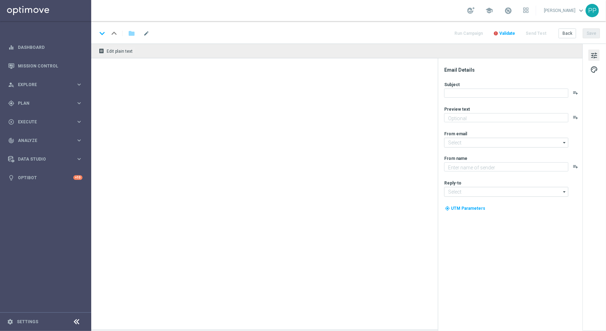
type textarea "Himmlische Chancen für dein El Gordo GRATISLOS"
type input "[EMAIL_ADDRESS][DOMAIN_NAME]"
type textarea "Millionaires' Club"
type input "[EMAIL_ADDRESS][DOMAIN_NAME]"
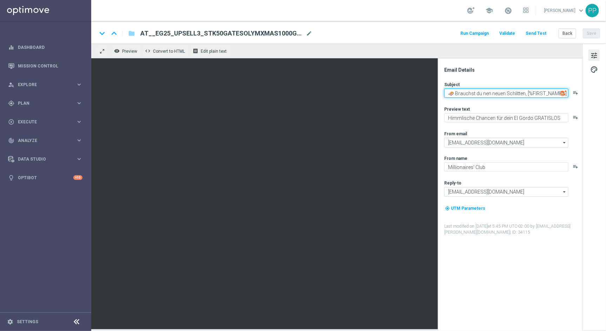
click at [556, 93] on textarea "🛷 Brauchst du nen neuen Schlitten, [%FIRST_NAME%] 🛷" at bounding box center [506, 92] width 124 height 9
type textarea "🛷 Brauchst du nen neuen Schlitten, [%FIRST_NAME%]"
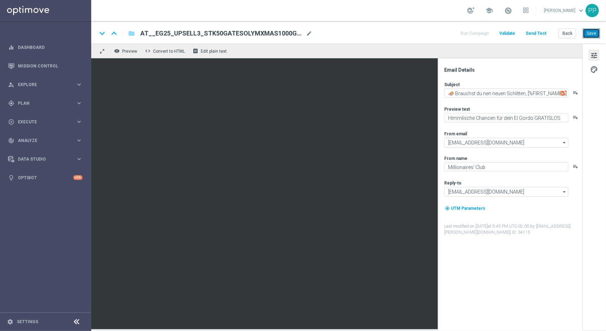
click at [587, 30] on button "Save" at bounding box center [591, 33] width 17 height 10
click at [587, 31] on button "Save" at bounding box center [591, 33] width 17 height 10
click at [590, 31] on button "Save" at bounding box center [591, 33] width 17 height 10
click at [591, 31] on button "Save" at bounding box center [591, 33] width 17 height 10
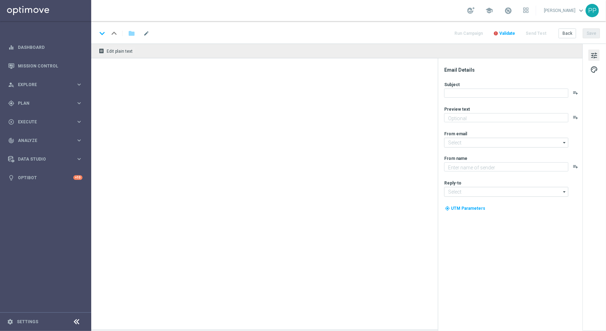
type textarea "Dein garantierter El Gordo Gewinn!"
type input "[EMAIL_ADDRESS][DOMAIN_NAME]"
type textarea "Millionaires' Club"
type input "[EMAIL_ADDRESS][DOMAIN_NAME]"
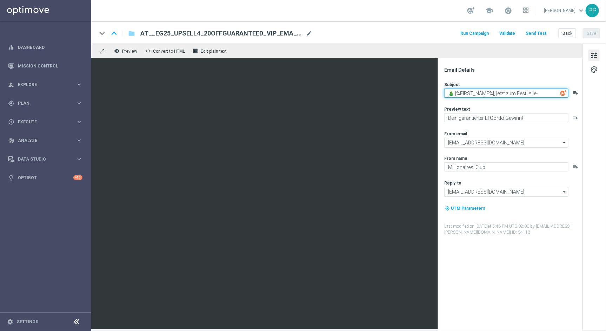
click at [554, 92] on textarea "🎄 [%FIRST_NAME%], jetzt zum Fest: Alle-Sorgen-Los 🎄" at bounding box center [506, 92] width 124 height 9
type textarea "🎄 [%FIRST_NAME%], jetzt zum Fest: Alle-Sorgen-Los"
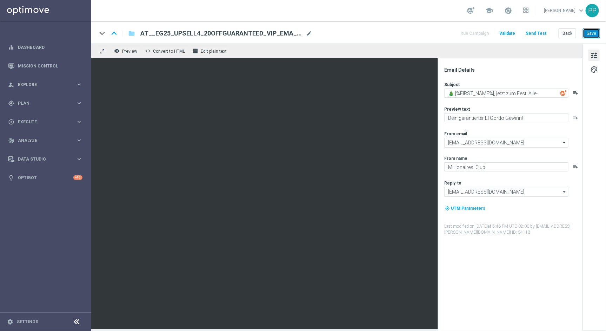
click at [596, 32] on button "Save" at bounding box center [591, 33] width 17 height 10
click at [594, 33] on button "Save" at bounding box center [591, 33] width 17 height 10
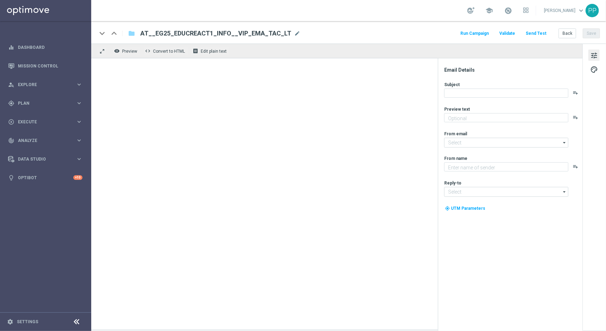
type textarea "Alle Infos zur El Gordo Weihnachtslotterie für dich."
type textarea "Millionaires' Club"
type input "[EMAIL_ADDRESS][DOMAIN_NAME]"
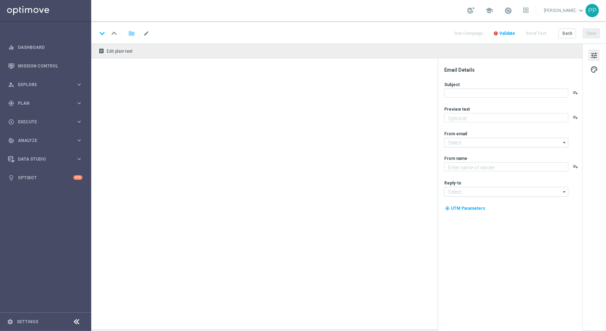
type textarea "Heute 30 % Rabatt auf dein Los"
type input "mail@crm.lottoland.com"
type textarea "Millionaires' Club"
type input "vip@lottoland.at"
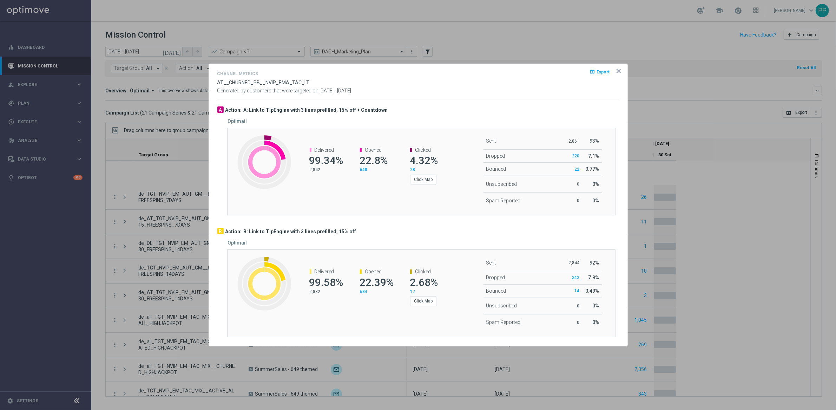
scroll to position [279, 0]
